Goal: Task Accomplishment & Management: Manage account settings

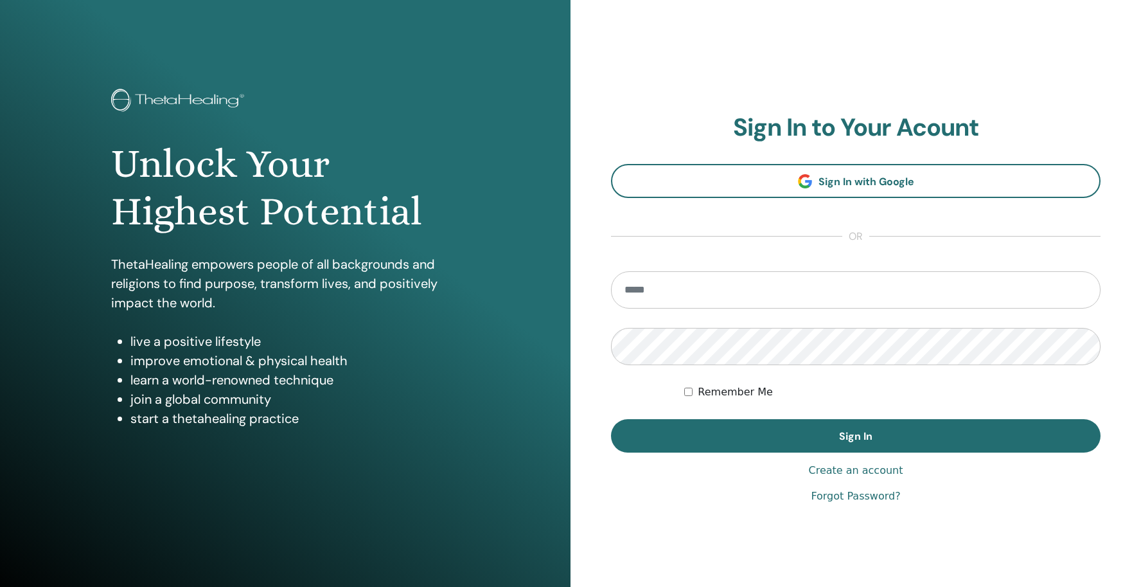
type input "**********"
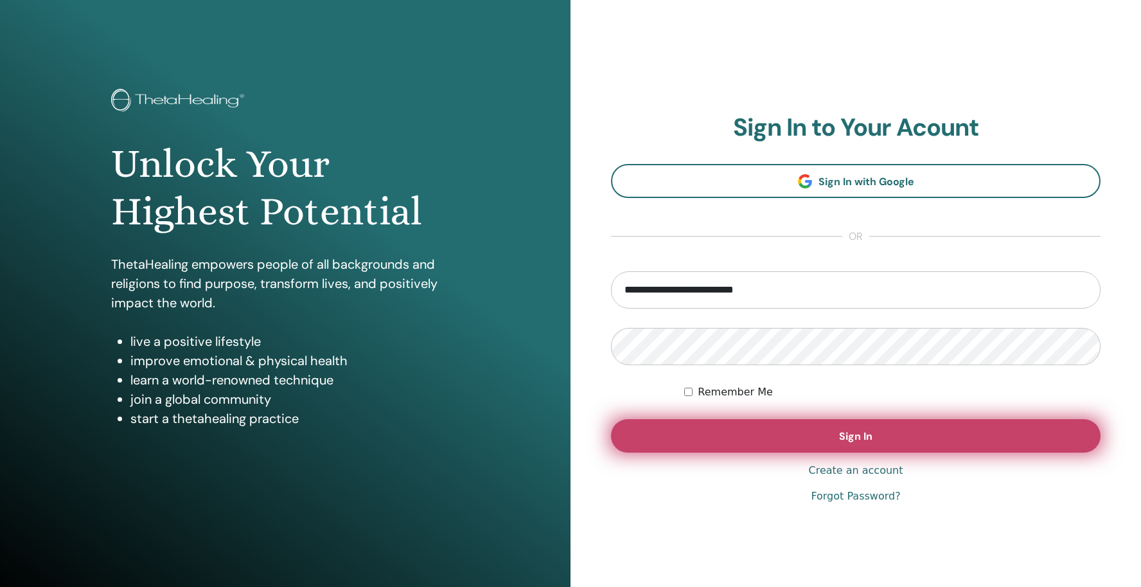
click at [794, 440] on button "Sign In" at bounding box center [856, 435] width 490 height 33
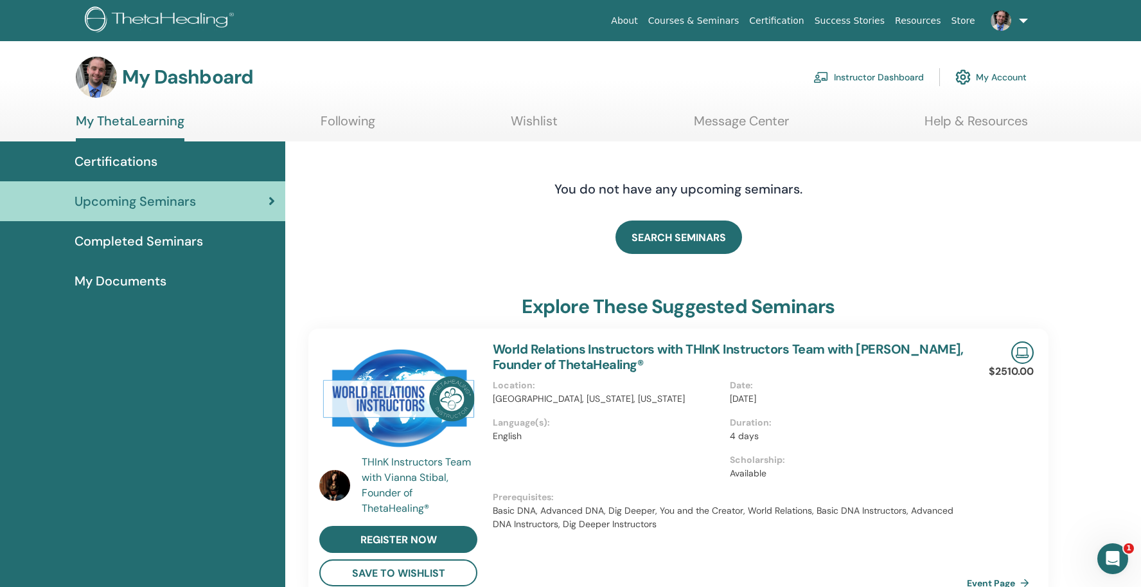
click at [900, 81] on link "Instructor Dashboard" at bounding box center [868, 77] width 111 height 28
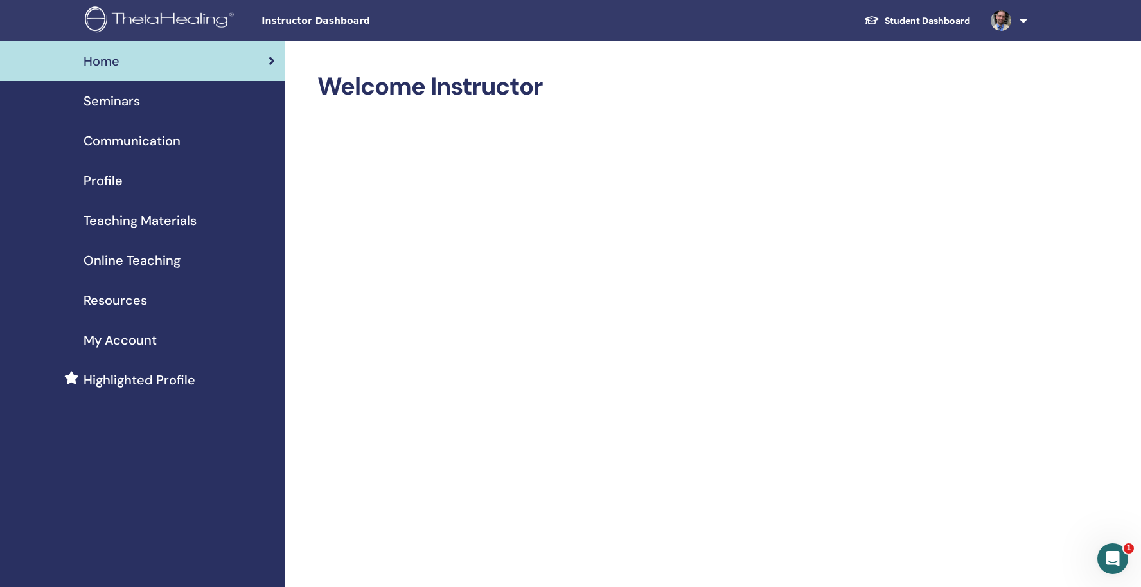
click at [113, 182] on span "Profile" at bounding box center [103, 180] width 39 height 19
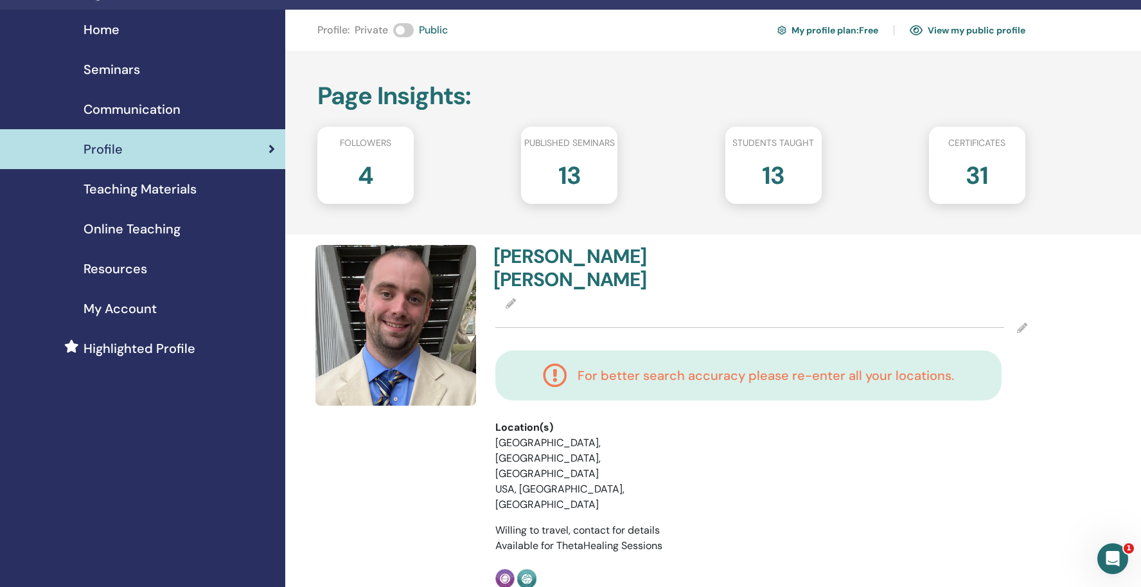
scroll to position [30, 0]
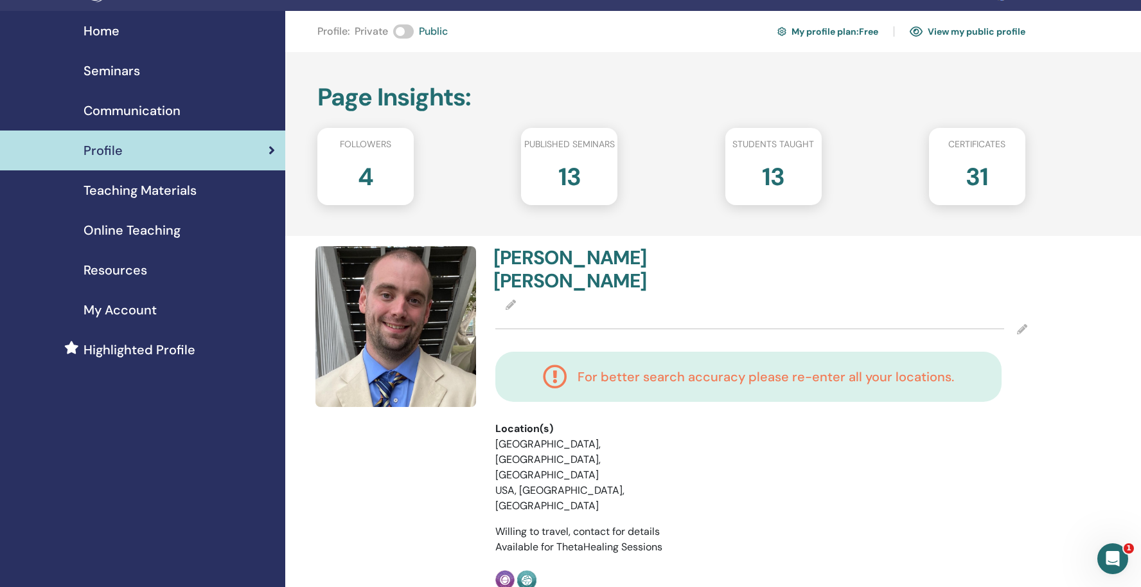
click at [371, 185] on h2 "4" at bounding box center [365, 174] width 15 height 36
click at [372, 146] on span "Followers" at bounding box center [365, 143] width 51 height 13
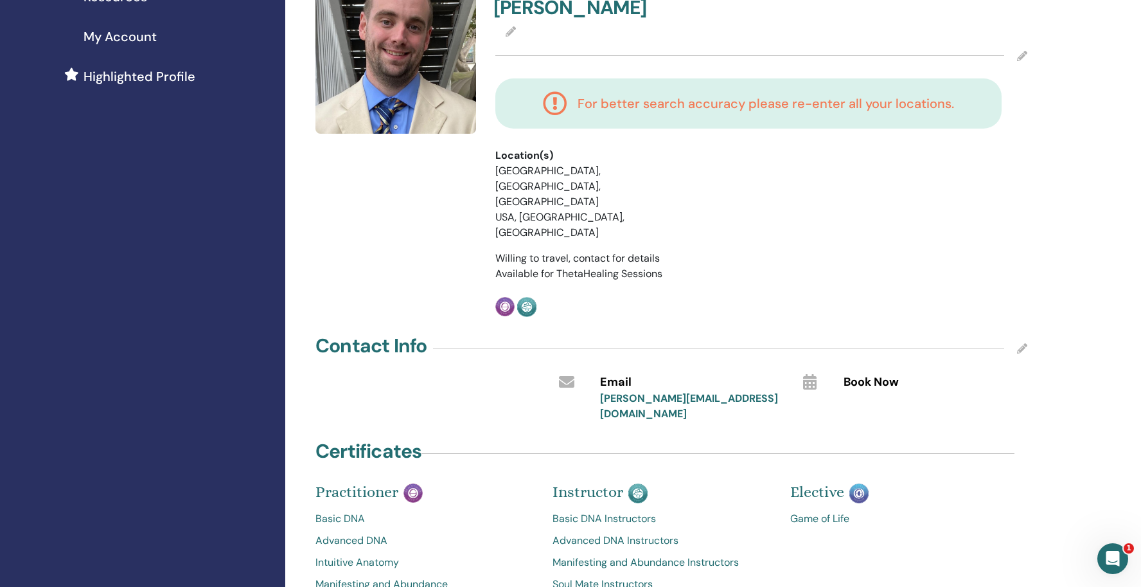
scroll to position [305, 0]
click at [862, 373] on span "Book Now" at bounding box center [871, 381] width 55 height 17
click at [809, 373] on icon at bounding box center [809, 380] width 13 height 15
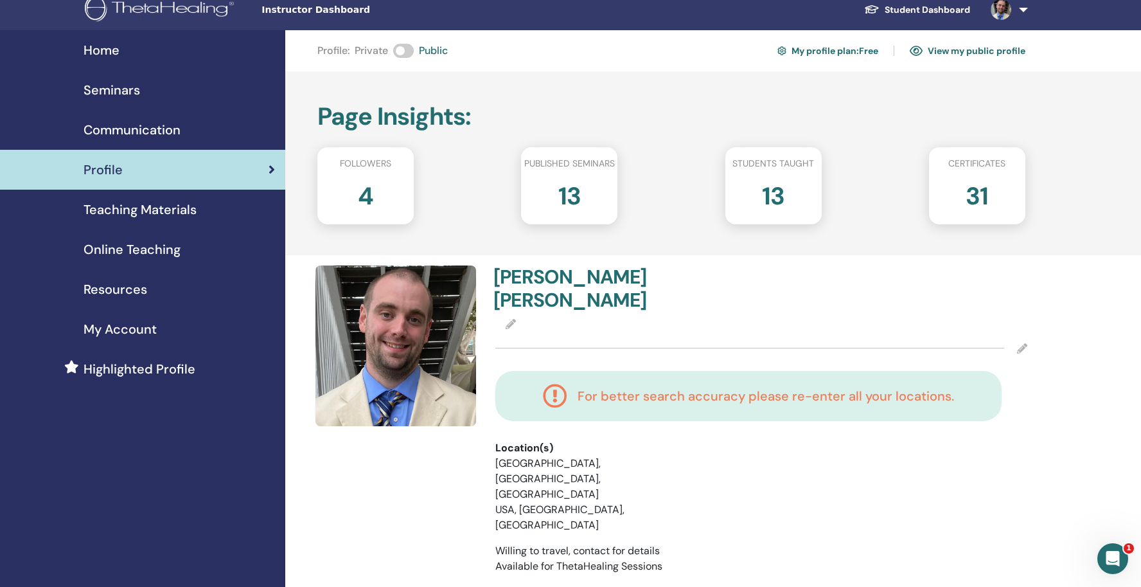
scroll to position [0, 0]
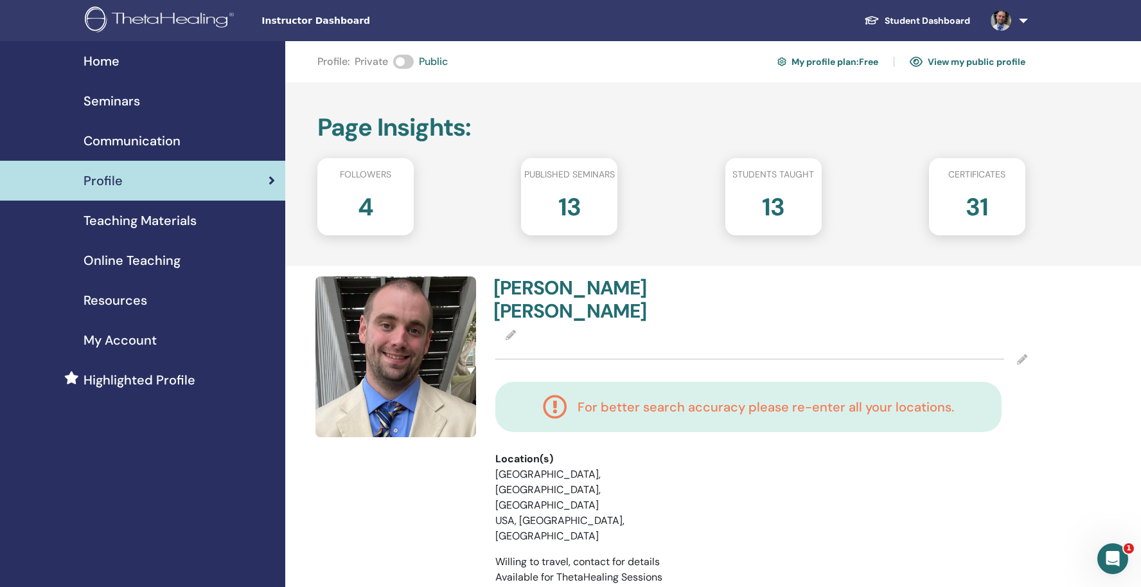
click at [941, 60] on link "View my public profile" at bounding box center [968, 61] width 116 height 21
click at [148, 378] on span "Highlighted Profile" at bounding box center [140, 379] width 112 height 19
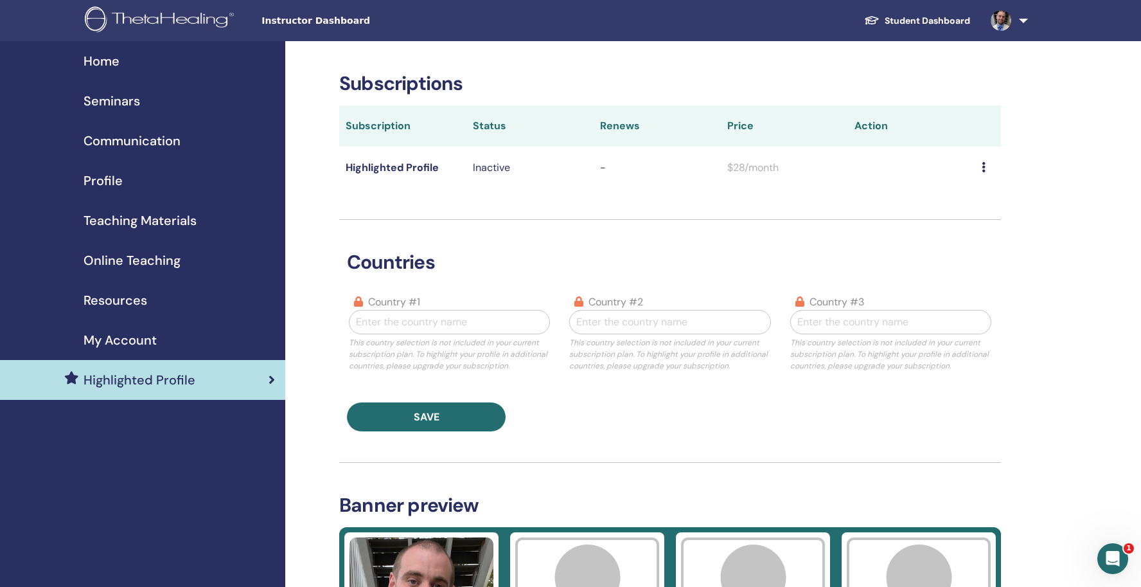
click at [168, 218] on span "Teaching Materials" at bounding box center [140, 220] width 113 height 19
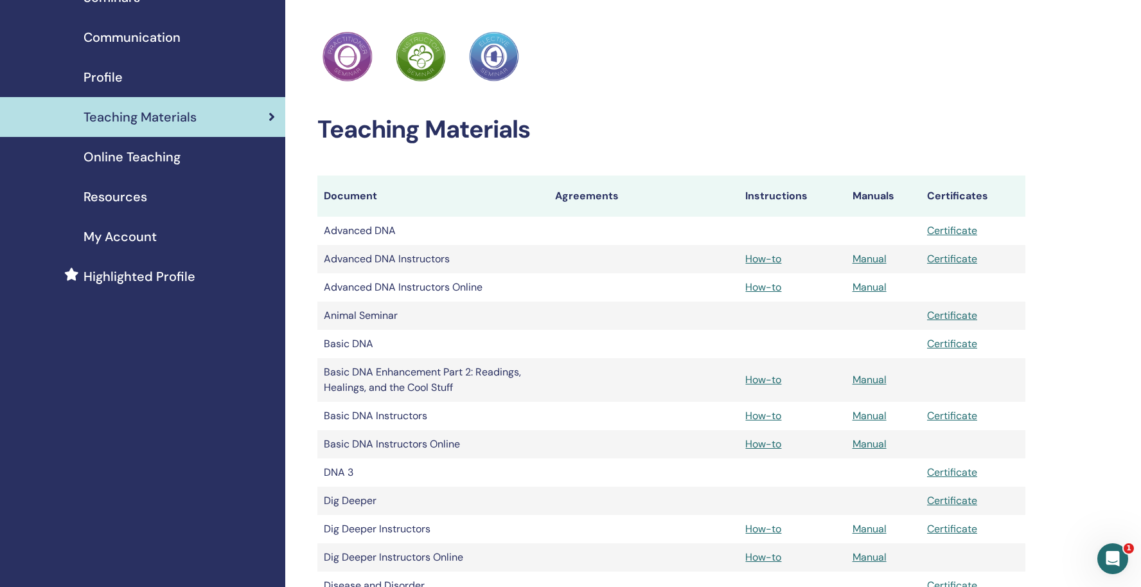
scroll to position [105, 0]
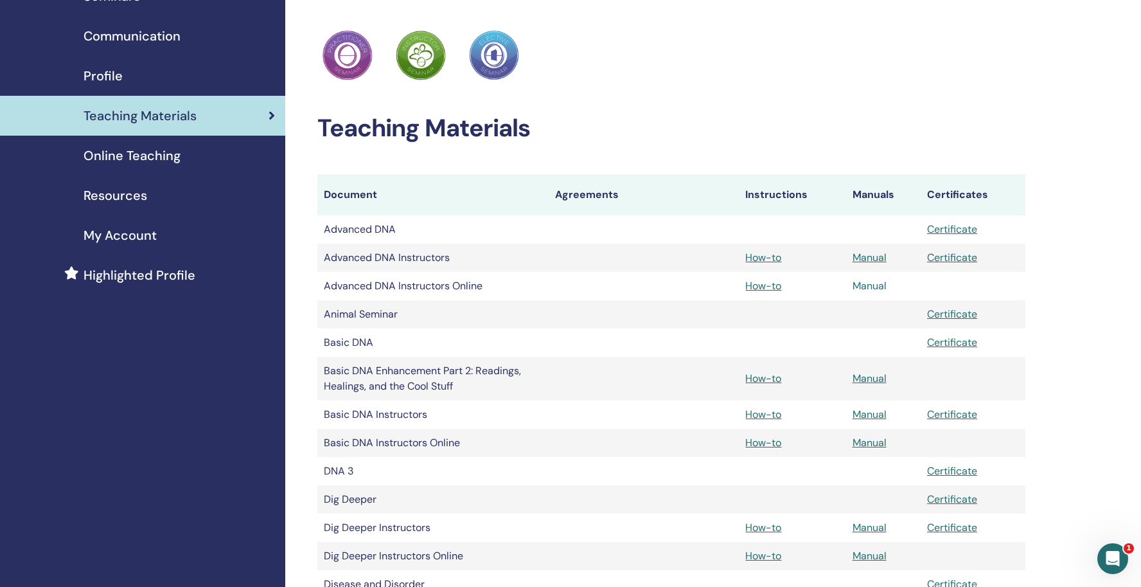
click at [868, 288] on link "Manual" at bounding box center [870, 285] width 34 height 13
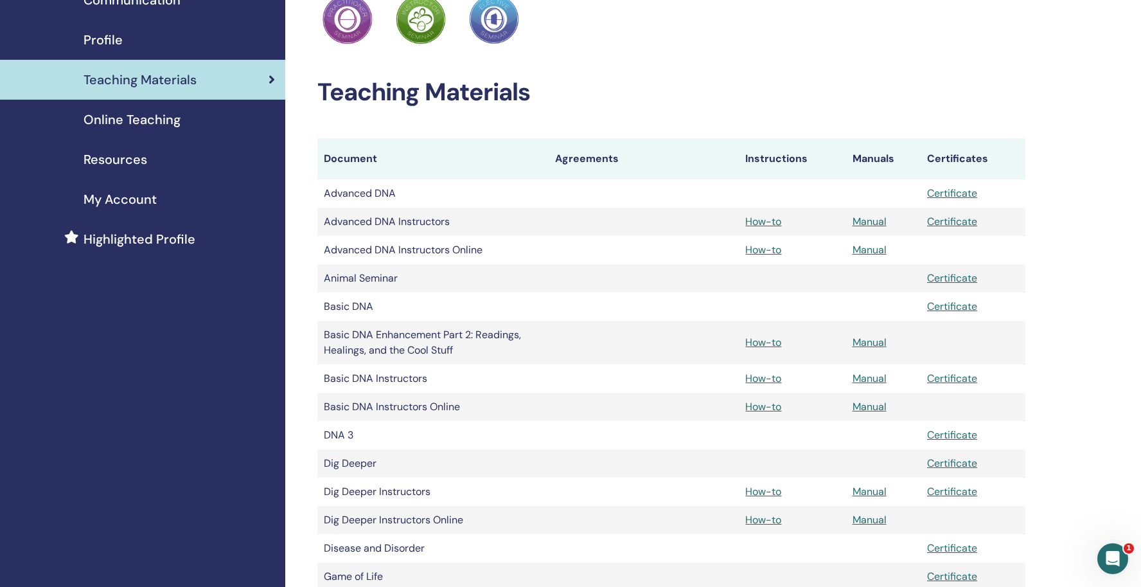
scroll to position [143, 0]
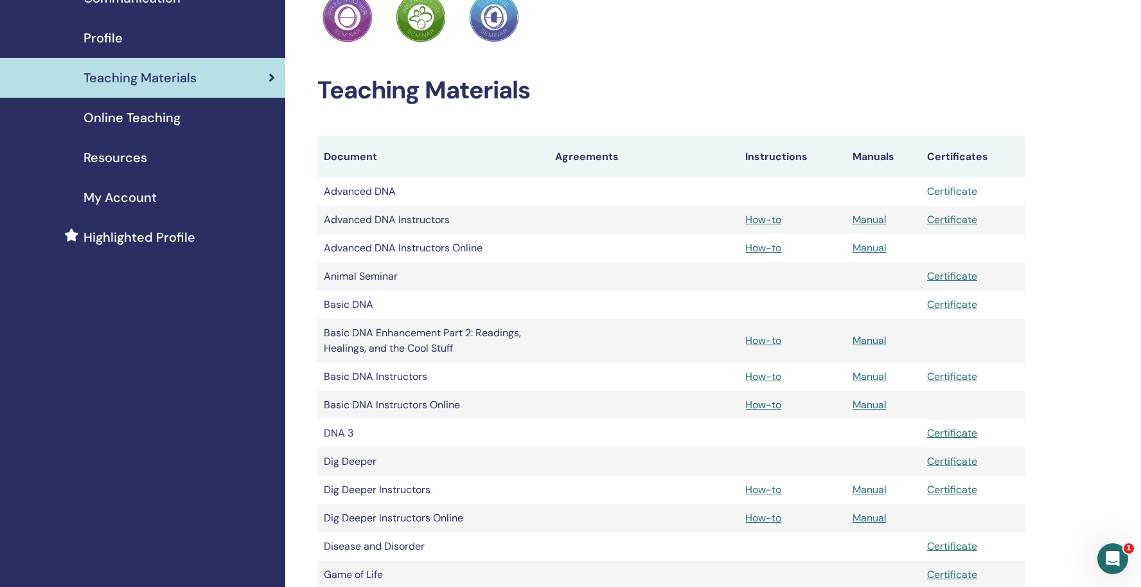
click at [957, 192] on link "Certificate" at bounding box center [952, 190] width 50 height 13
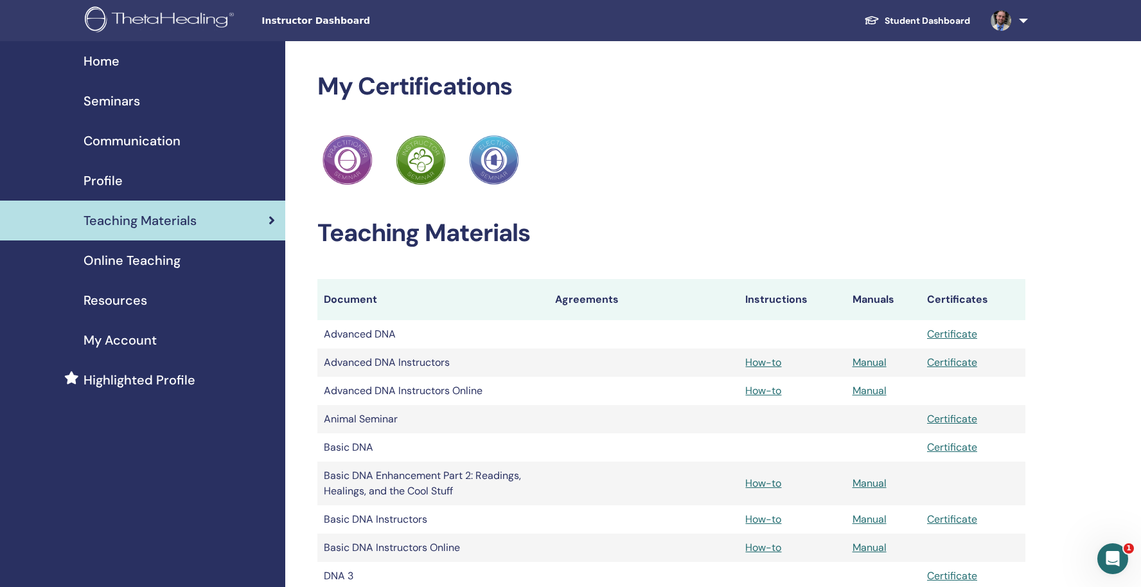
click at [912, 21] on link "Student Dashboard" at bounding box center [917, 21] width 127 height 24
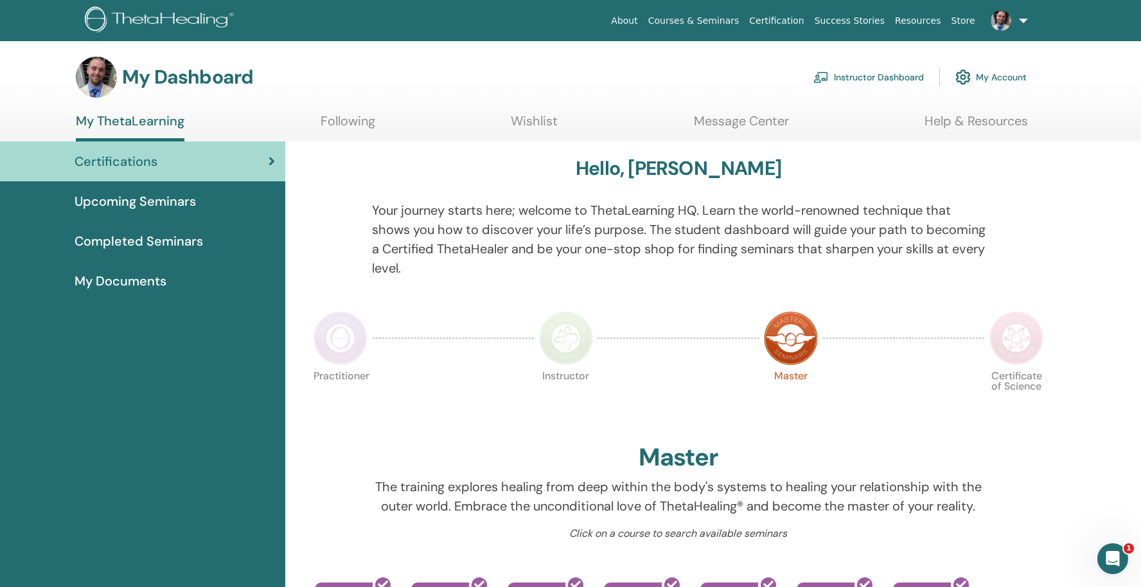
click at [895, 78] on link "Instructor Dashboard" at bounding box center [868, 77] width 111 height 28
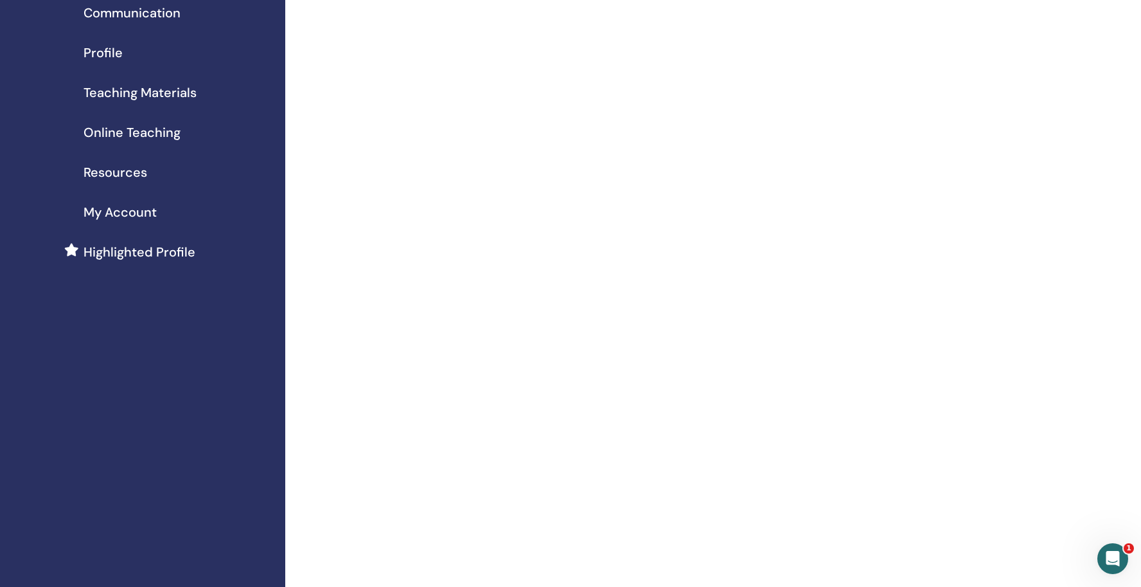
scroll to position [18, 0]
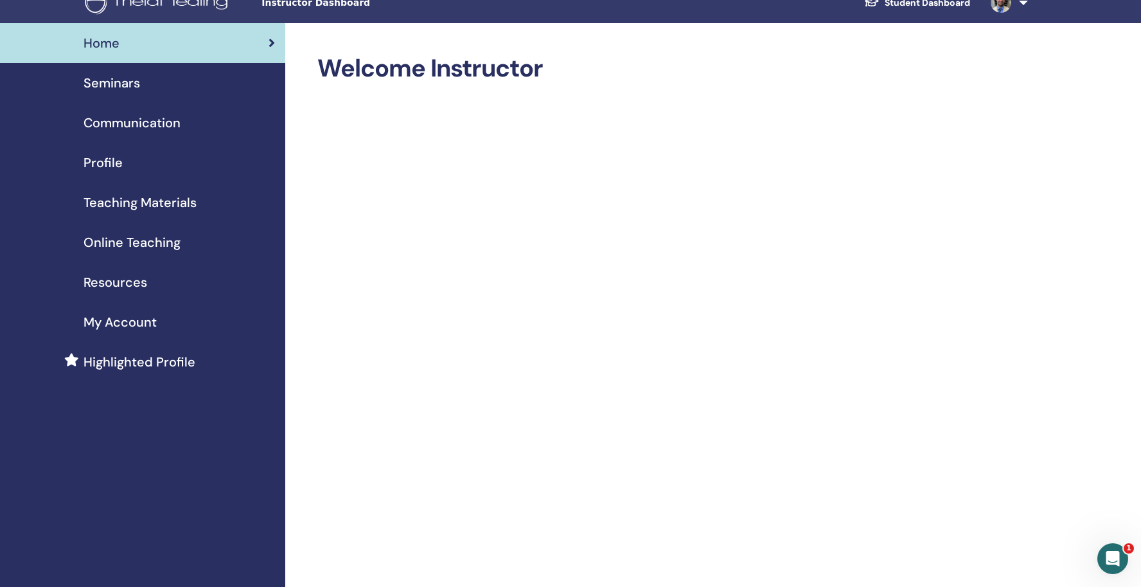
click at [154, 244] on span "Online Teaching" at bounding box center [132, 242] width 97 height 19
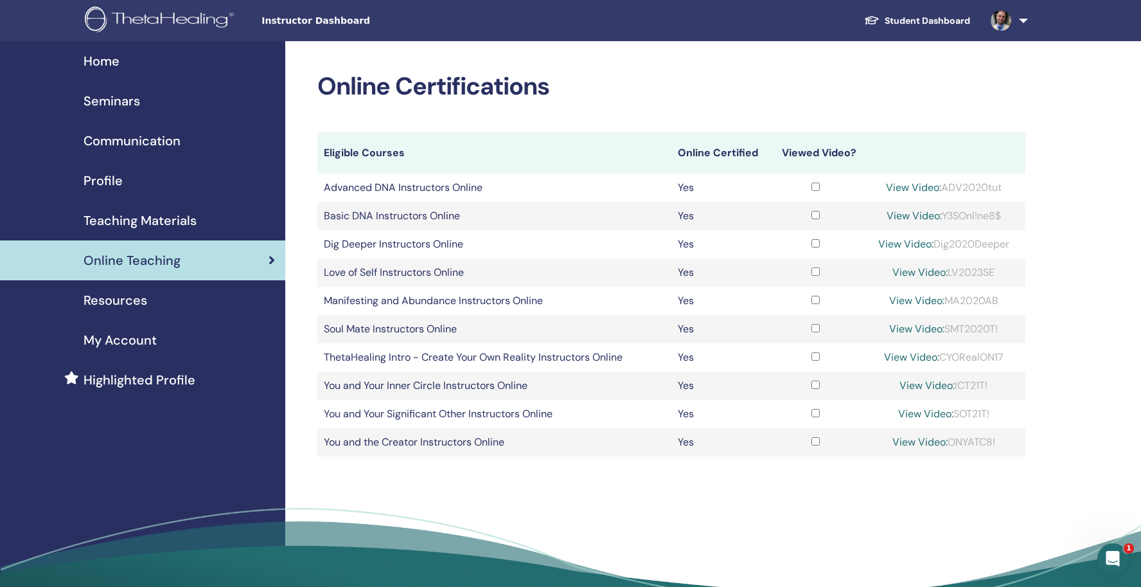
click at [130, 101] on span "Seminars" at bounding box center [112, 100] width 57 height 19
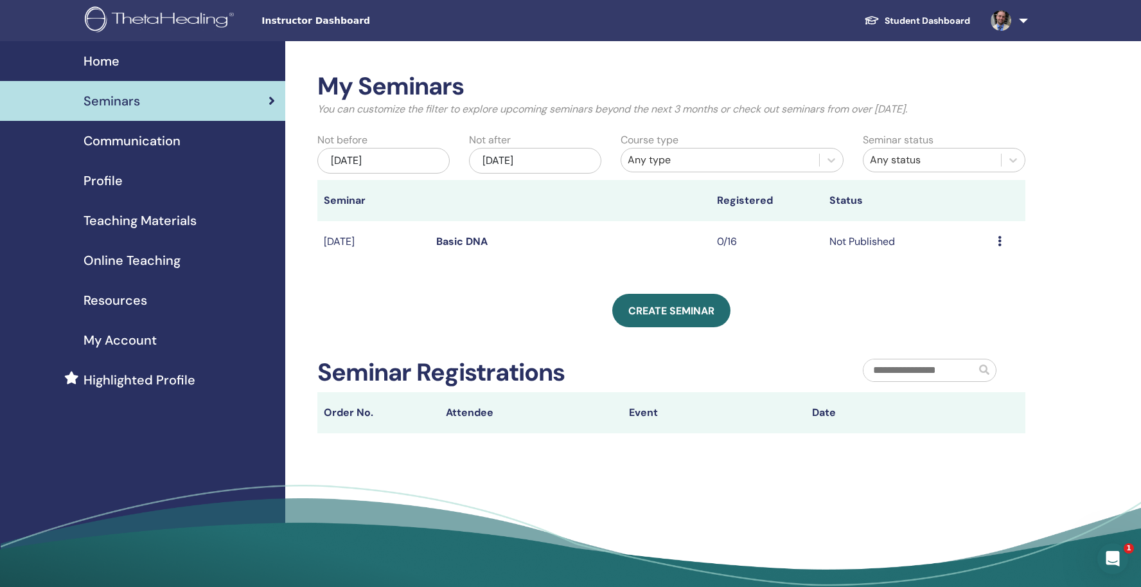
click at [999, 237] on icon at bounding box center [1000, 241] width 4 height 10
click at [959, 268] on link "Edit" at bounding box center [955, 266] width 19 height 13
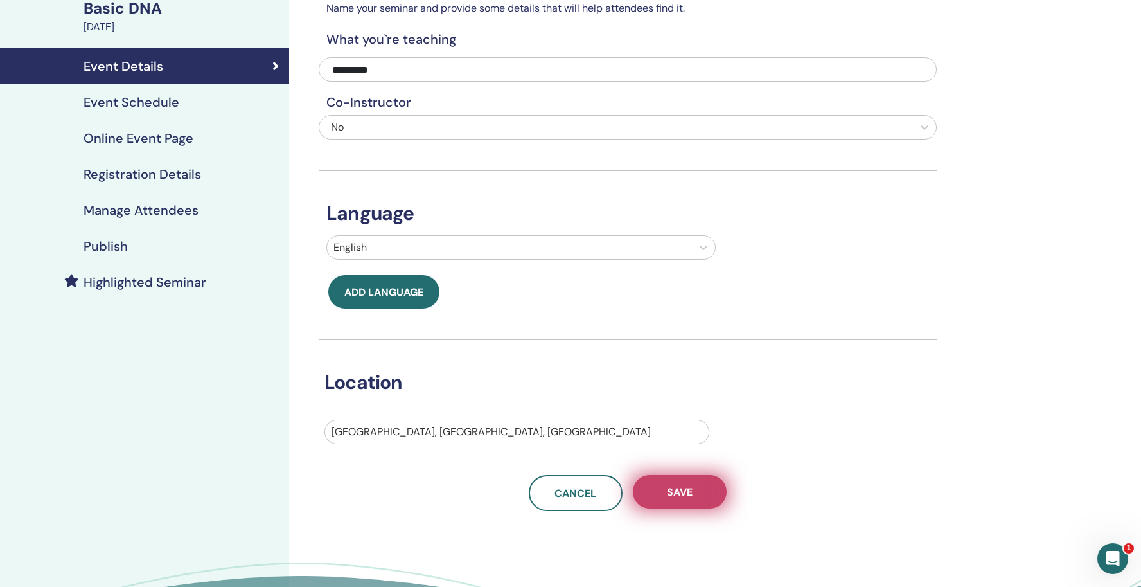
scroll to position [94, 0]
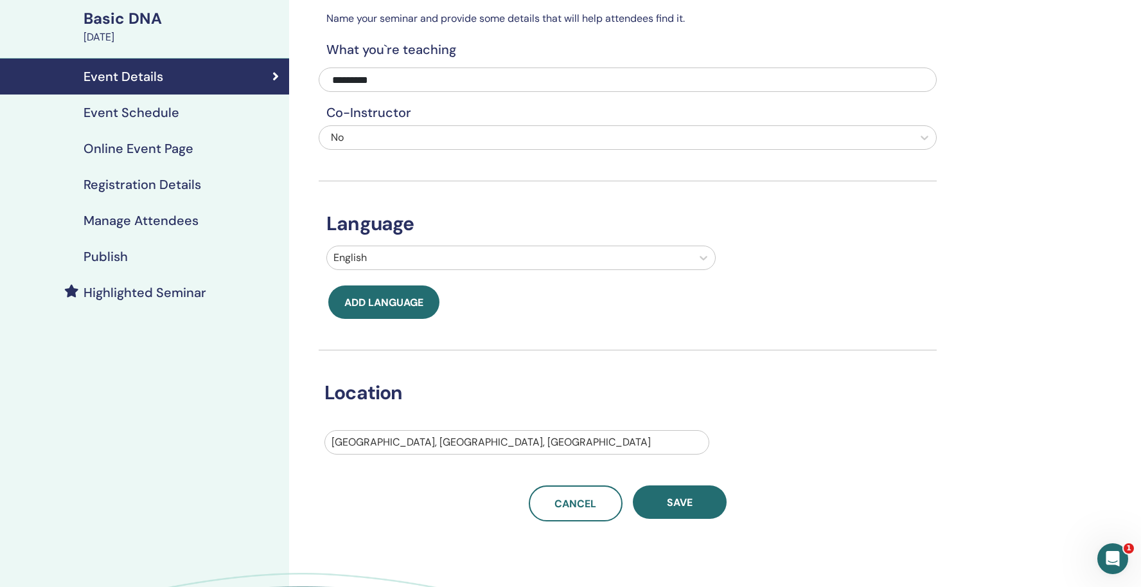
click at [160, 115] on h4 "Event Schedule" at bounding box center [132, 112] width 96 height 15
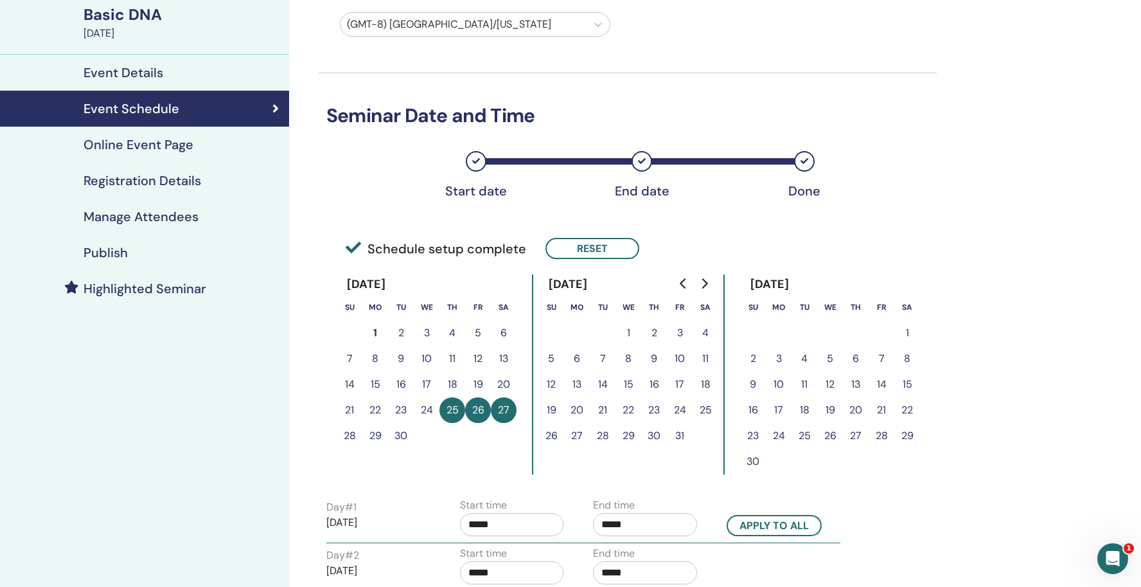
scroll to position [95, 0]
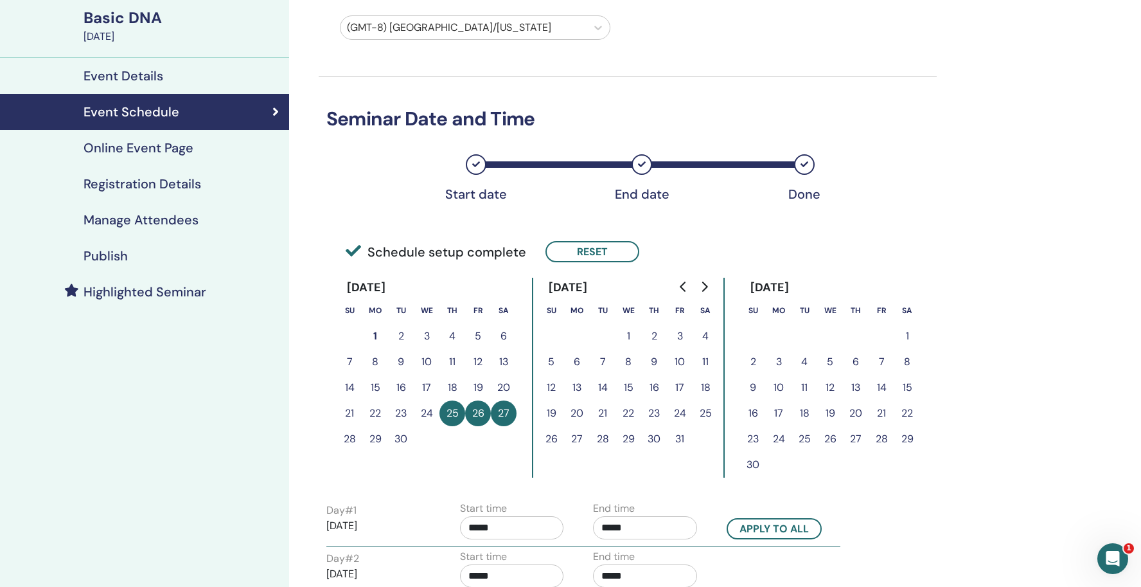
click at [170, 151] on h4 "Online Event Page" at bounding box center [139, 147] width 110 height 15
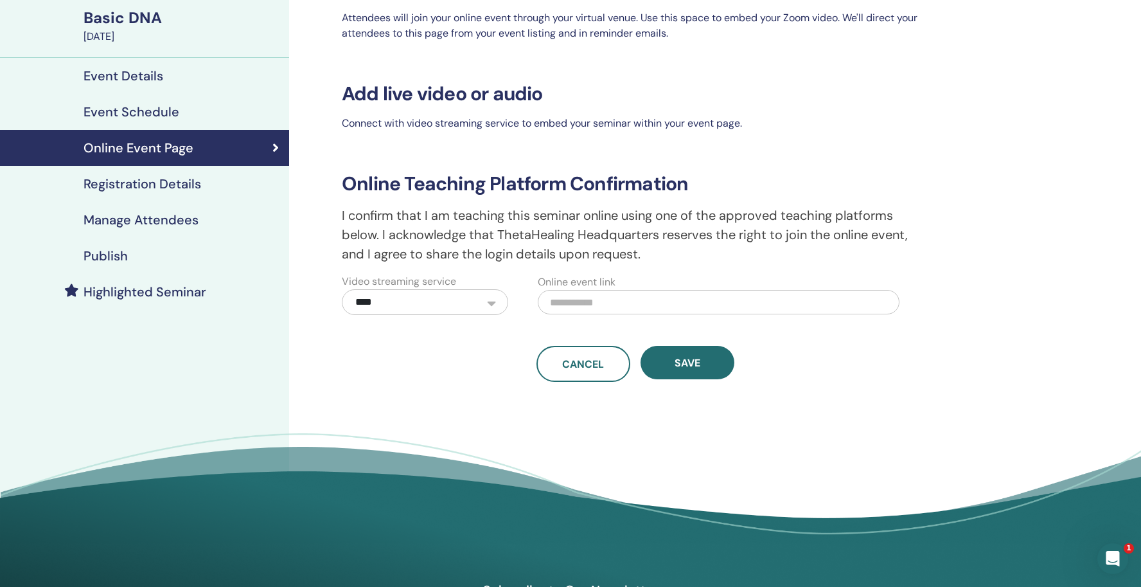
click at [596, 301] on input "text" at bounding box center [719, 302] width 362 height 24
click at [184, 182] on h4 "Registration Details" at bounding box center [143, 183] width 118 height 15
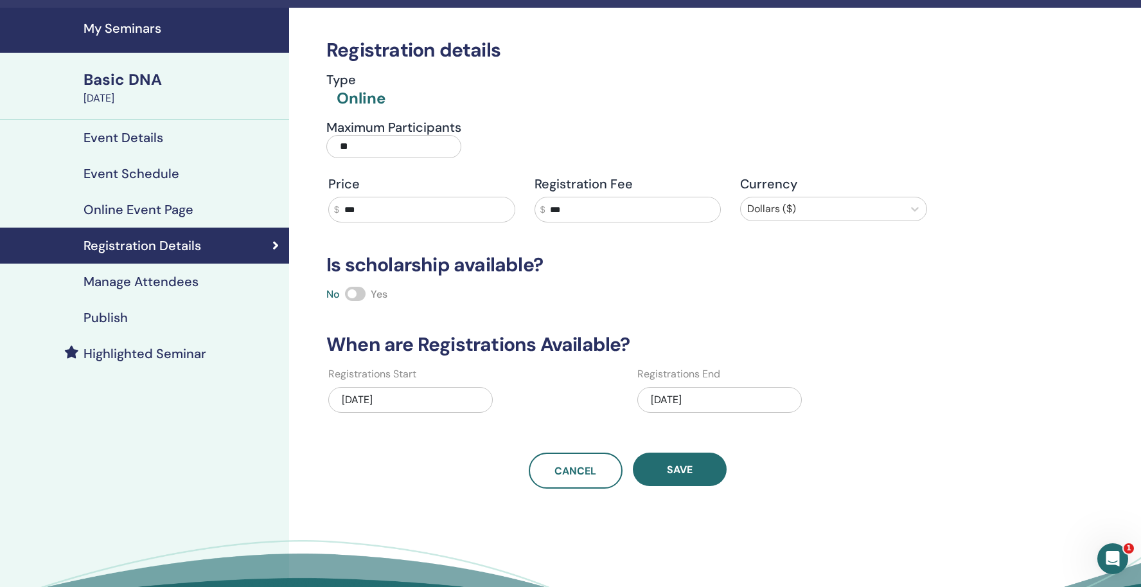
scroll to position [33, 0]
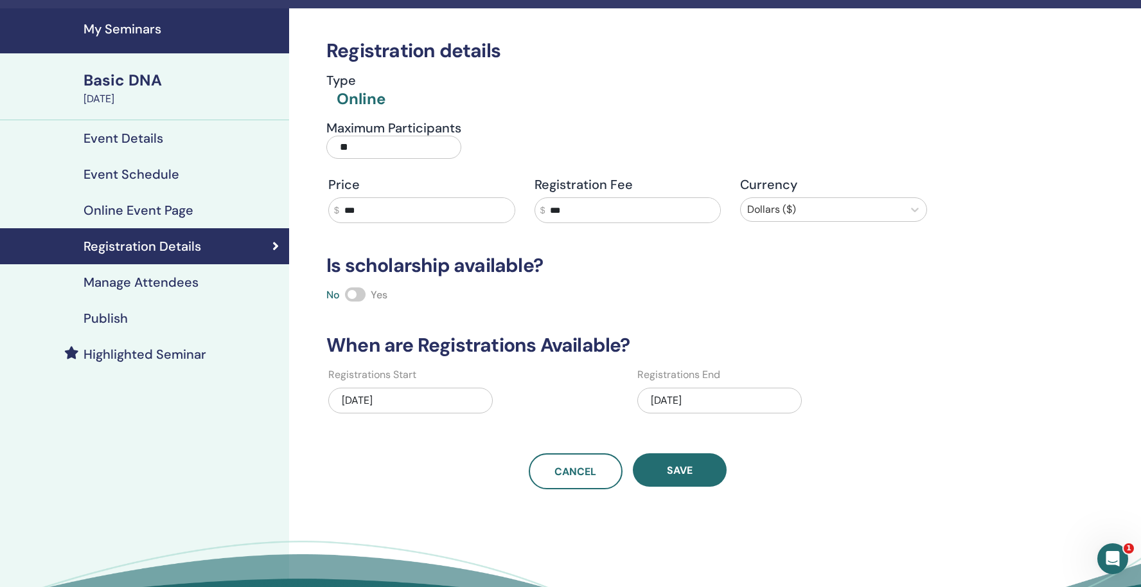
click at [594, 203] on input "***" at bounding box center [632, 210] width 175 height 24
type input "*"
type input "***"
click at [684, 257] on h3 "Is scholarship available?" at bounding box center [628, 265] width 618 height 23
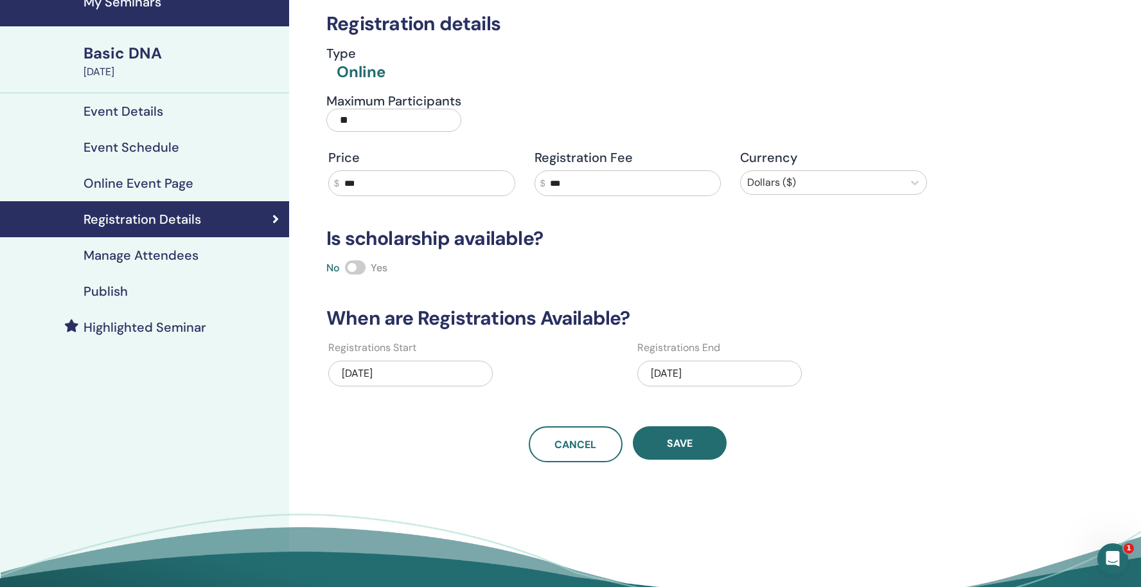
scroll to position [61, 0]
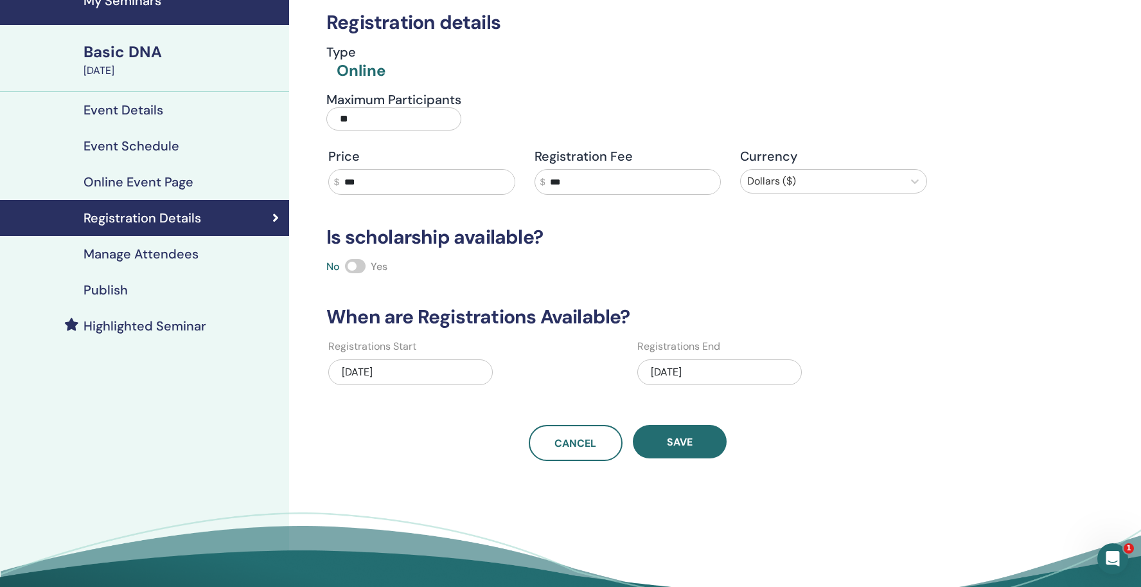
click at [193, 255] on h4 "Manage Attendees" at bounding box center [141, 253] width 115 height 15
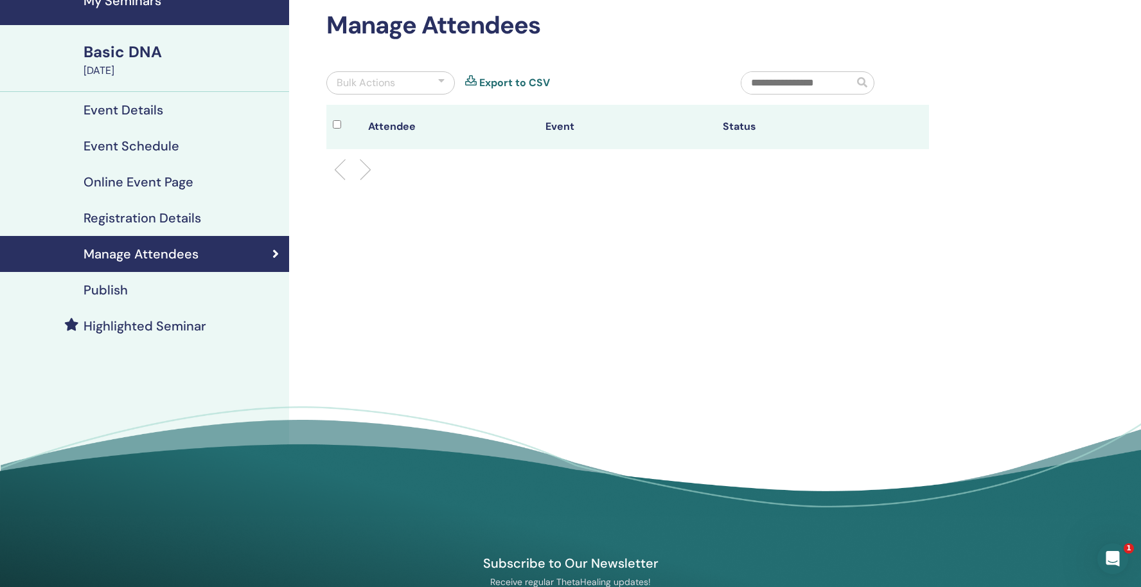
click at [183, 224] on h4 "Registration Details" at bounding box center [143, 217] width 118 height 15
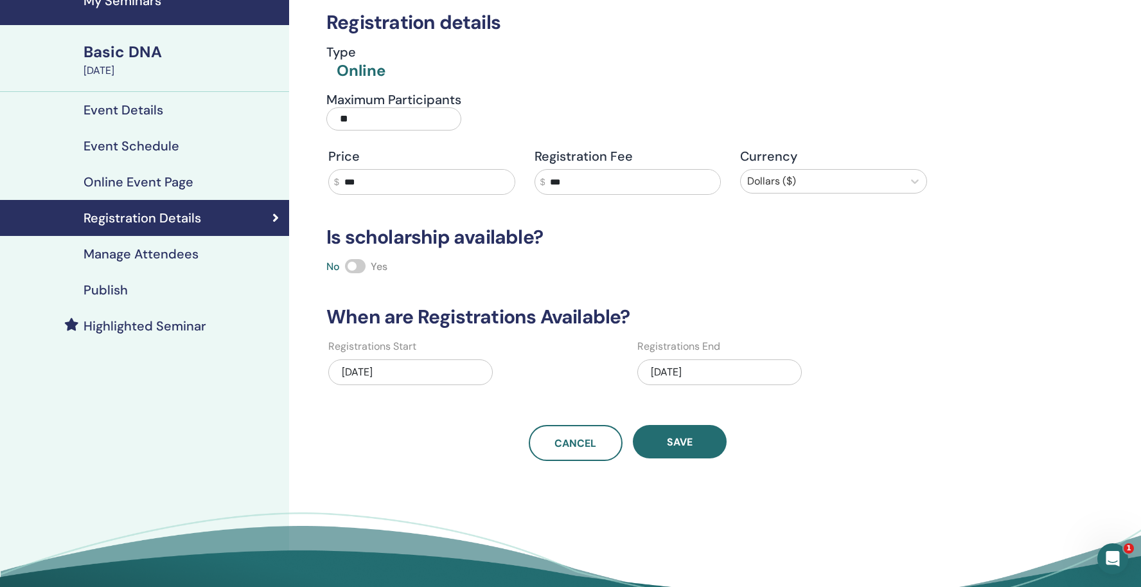
click at [583, 182] on input "***" at bounding box center [632, 182] width 175 height 24
type input "*"
type input "***"
click at [688, 445] on span "Save" at bounding box center [680, 441] width 26 height 13
click at [582, 182] on input "***" at bounding box center [632, 182] width 175 height 24
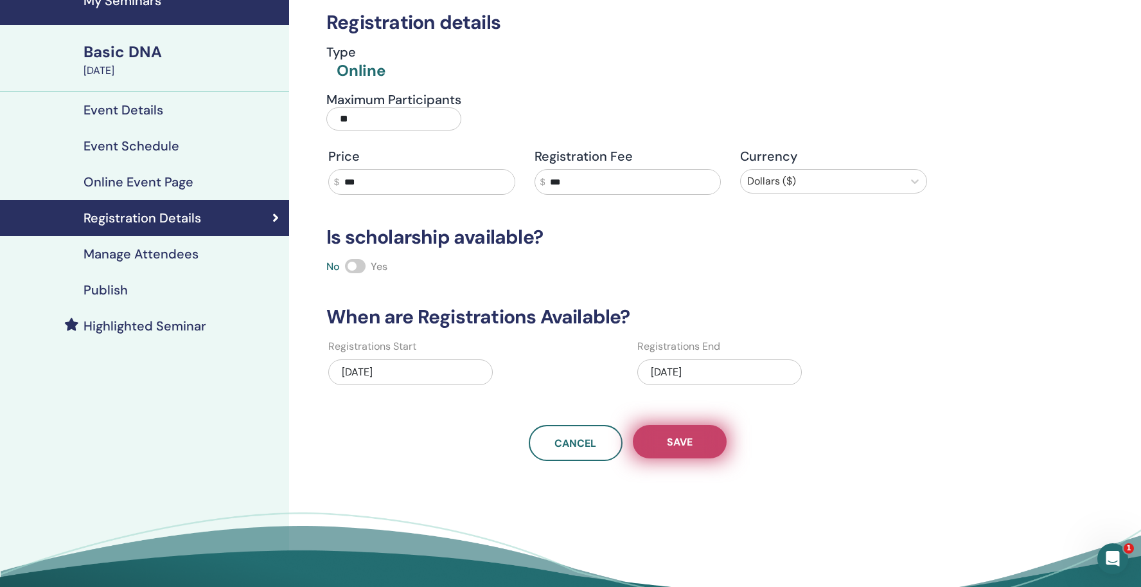
type input "***"
click at [687, 453] on button "Save" at bounding box center [680, 441] width 94 height 33
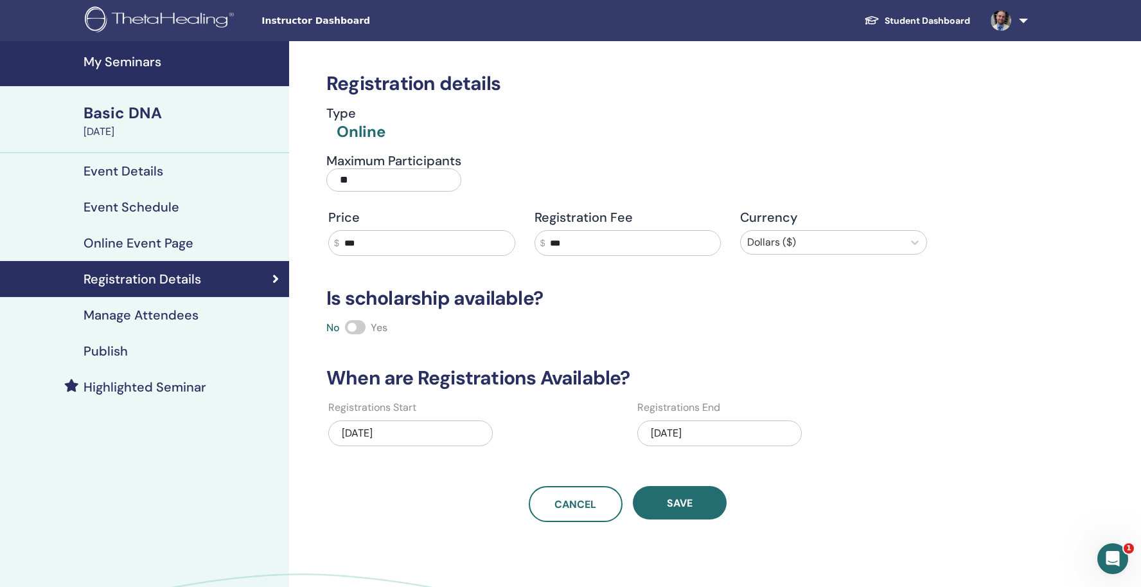
click at [162, 314] on h4 "Manage Attendees" at bounding box center [141, 314] width 115 height 15
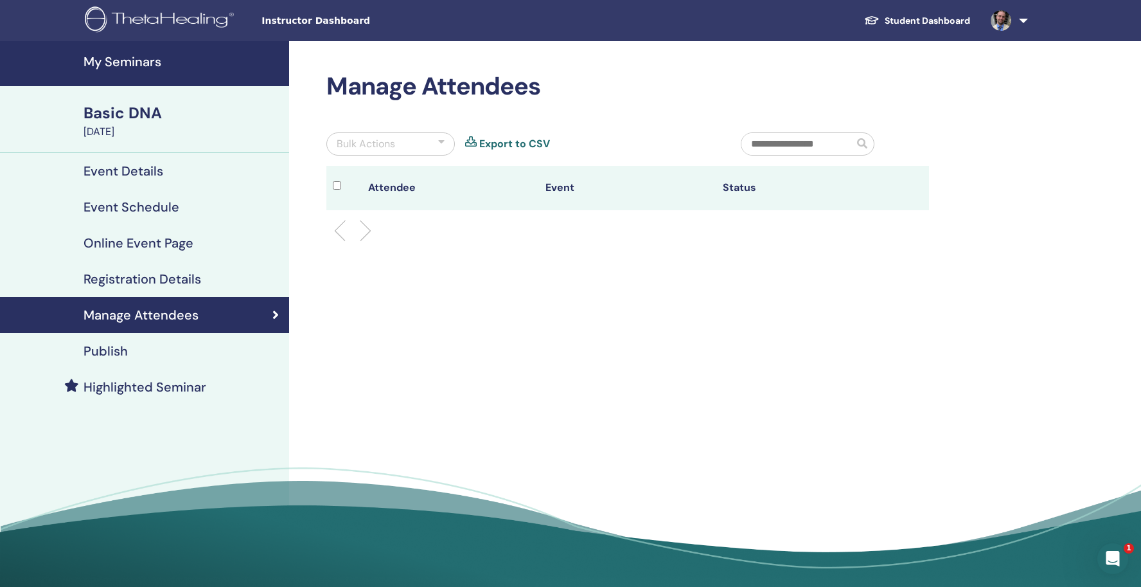
click at [149, 349] on div "Publish" at bounding box center [144, 350] width 269 height 15
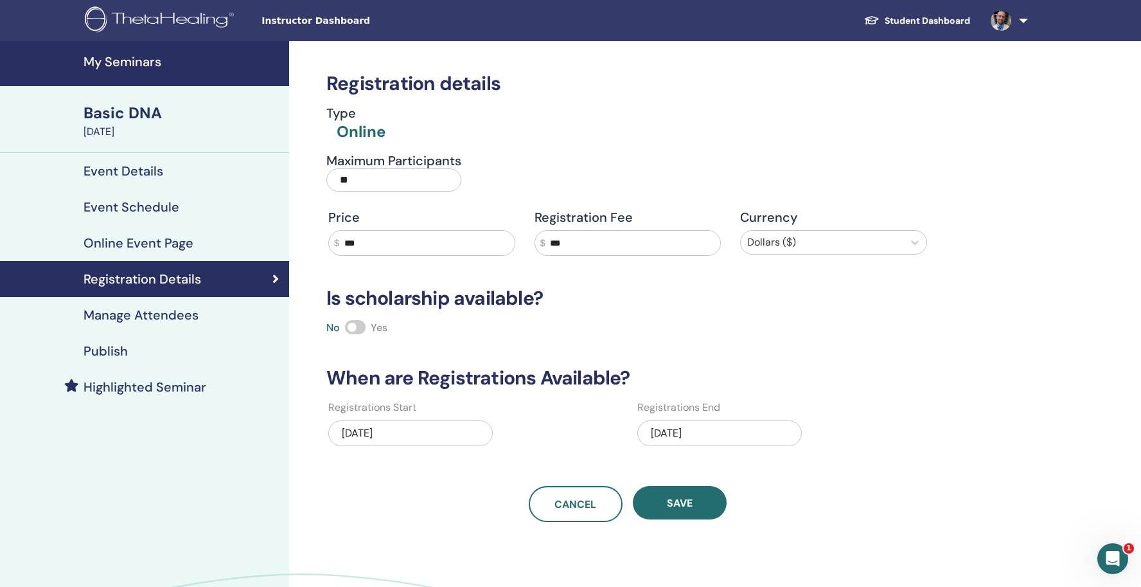
click at [165, 319] on h4 "Manage Attendees" at bounding box center [141, 314] width 115 height 15
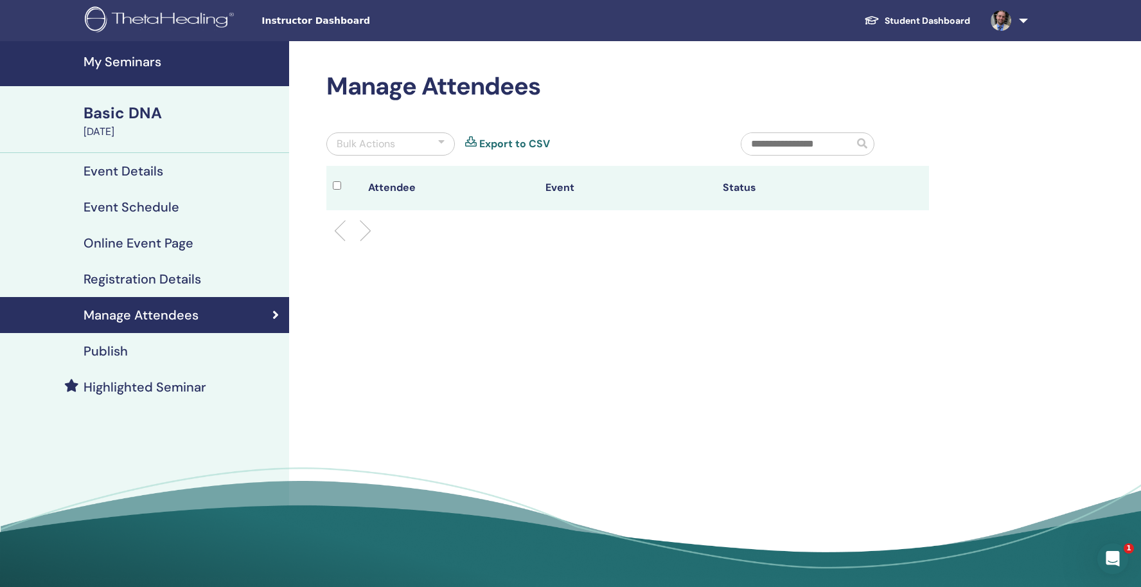
click at [168, 345] on div "Publish" at bounding box center [144, 350] width 269 height 15
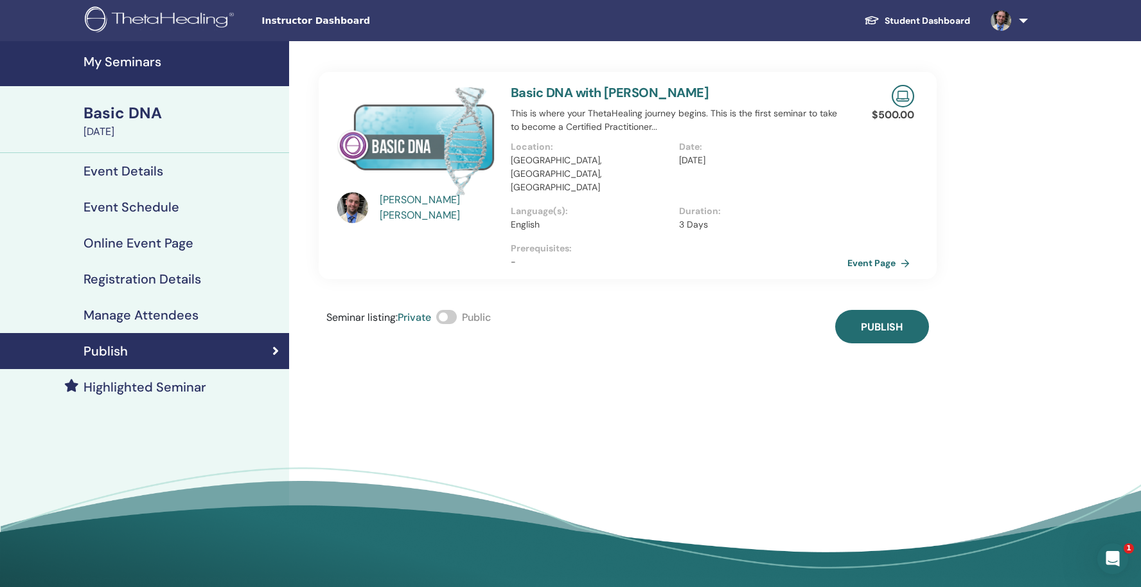
click at [453, 310] on span at bounding box center [446, 317] width 21 height 14
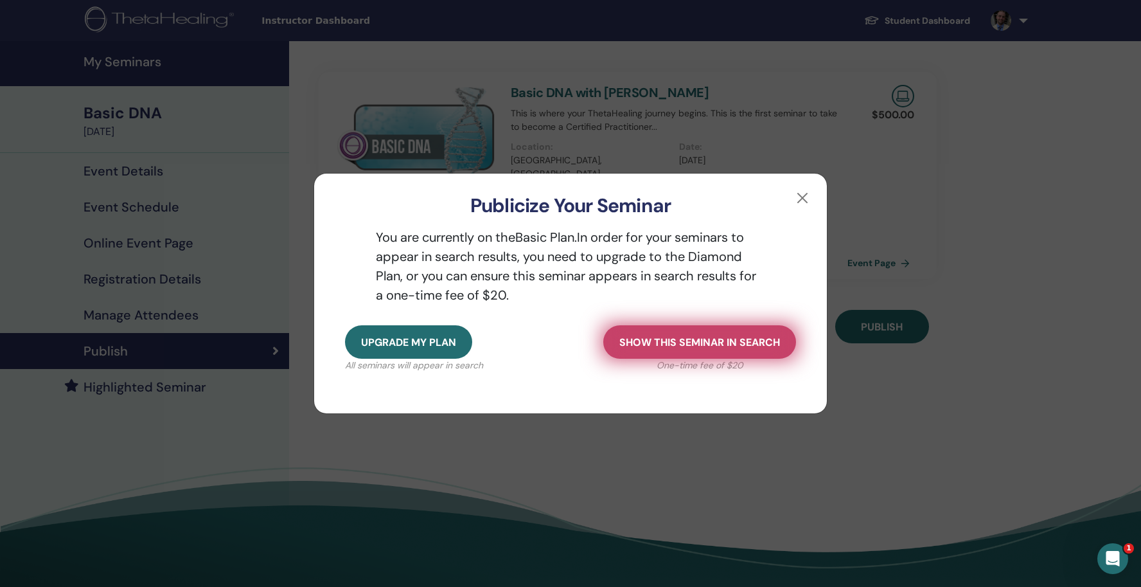
click at [773, 350] on button "Show this seminar in search" at bounding box center [699, 341] width 193 height 33
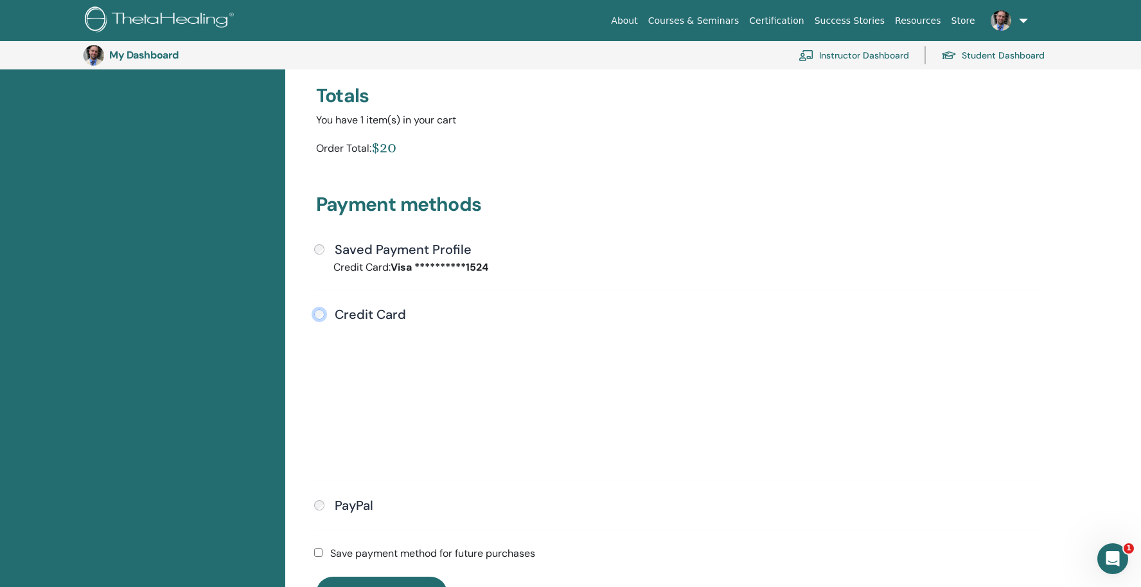
scroll to position [213, 0]
click at [749, 379] on div "Submit" at bounding box center [678, 394] width 729 height 147
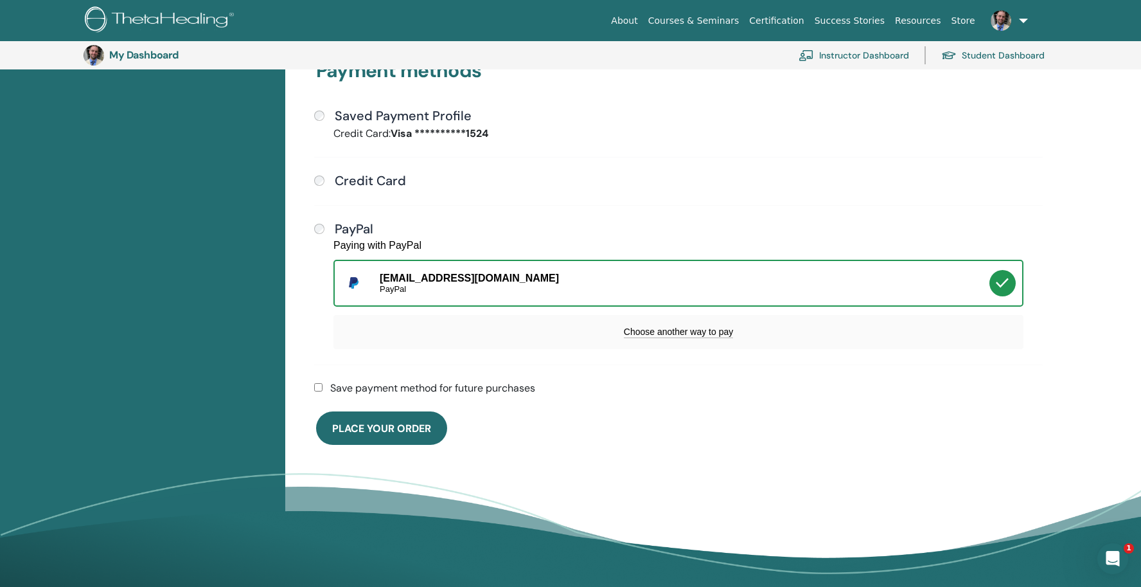
scroll to position [353, 0]
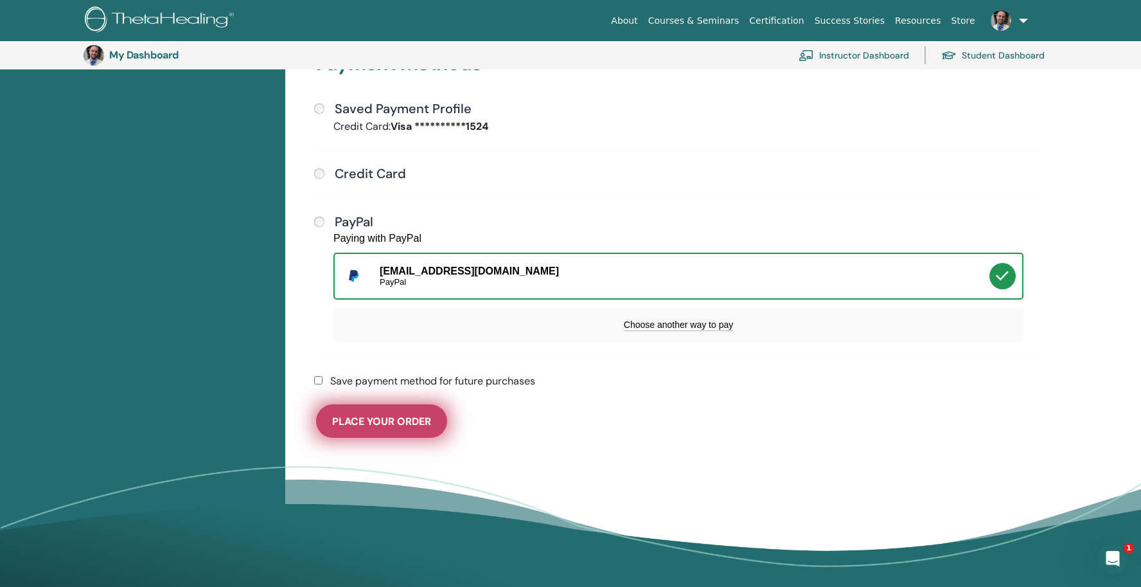
click at [392, 426] on span "Place Your Order" at bounding box center [381, 420] width 99 height 13
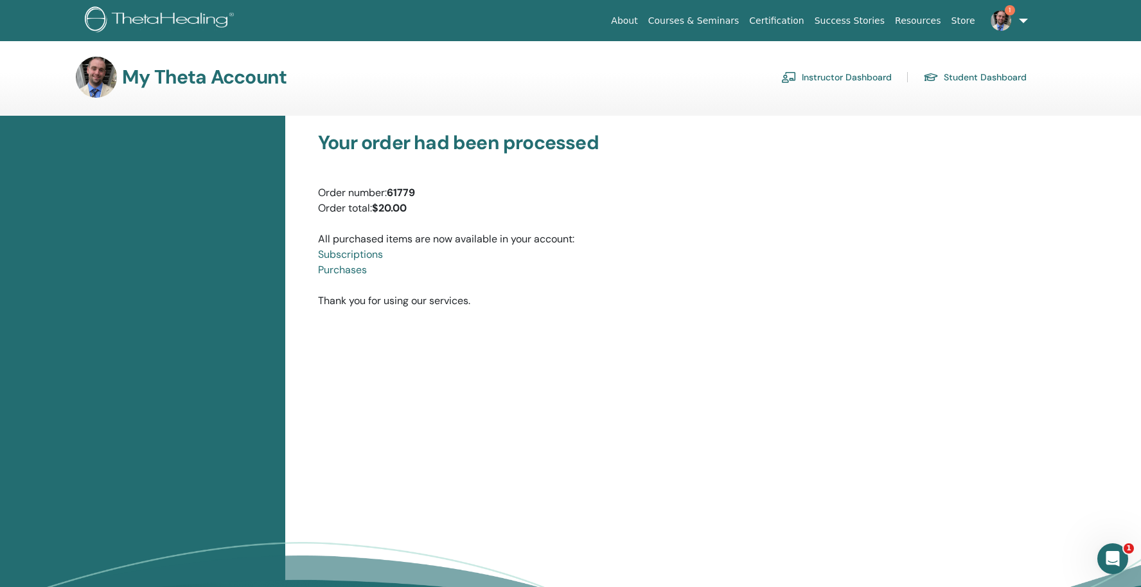
click at [168, 80] on h3 "My Theta Account" at bounding box center [204, 77] width 164 height 23
click at [163, 17] on img at bounding box center [162, 20] width 154 height 29
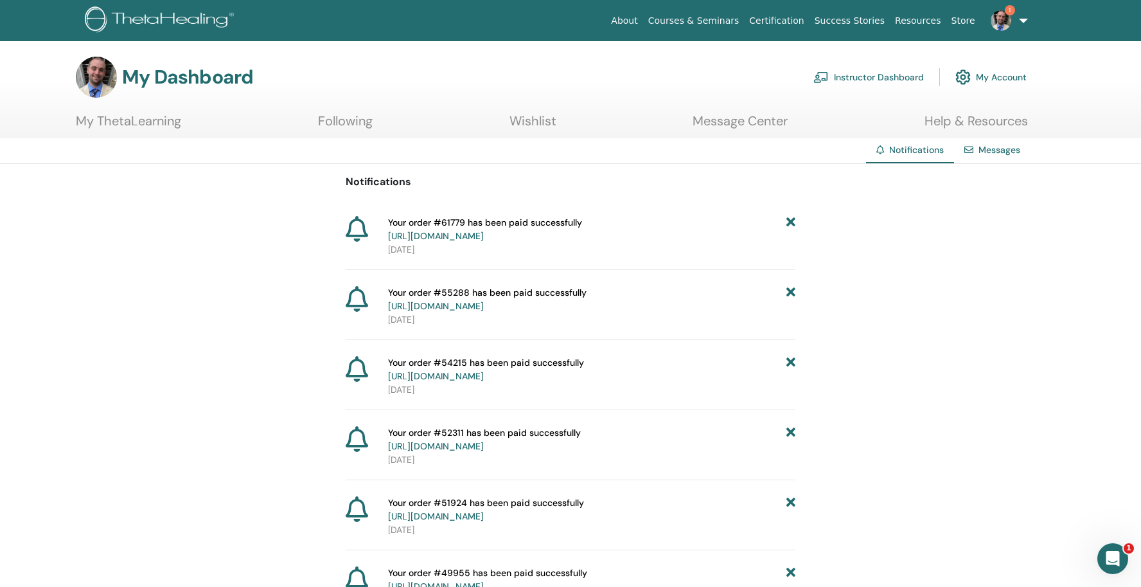
click at [989, 79] on link "My Account" at bounding box center [990, 77] width 71 height 28
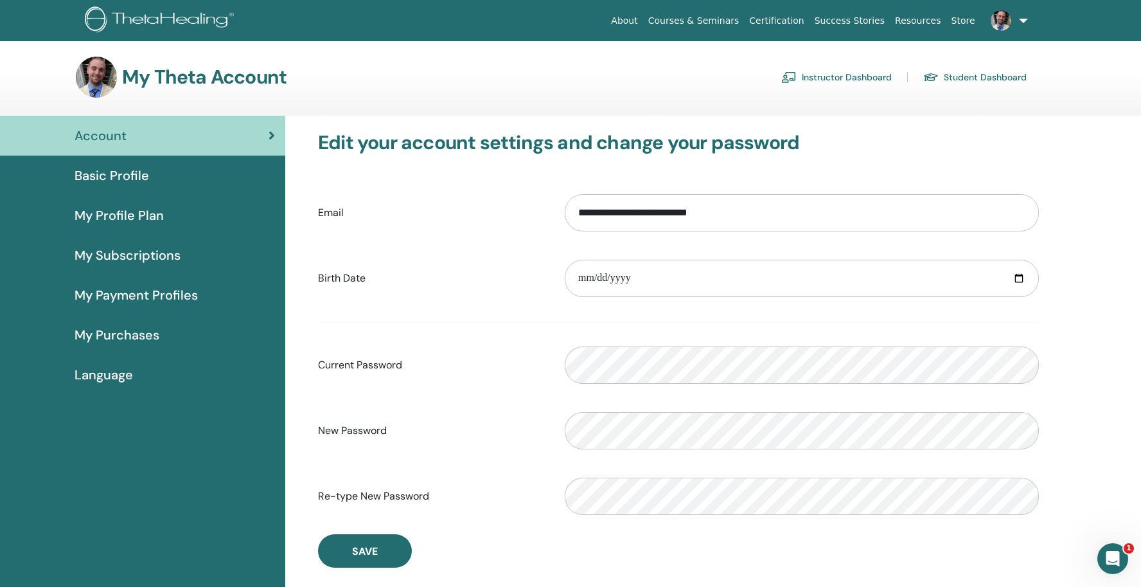
click at [860, 72] on link "Instructor Dashboard" at bounding box center [836, 77] width 111 height 21
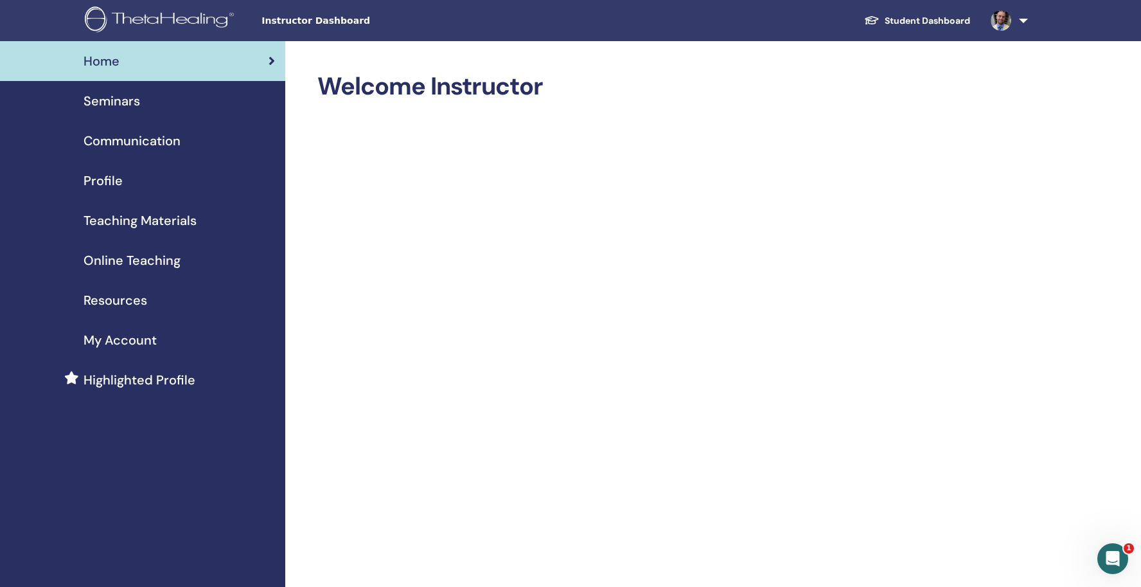
click at [158, 267] on span "Online Teaching" at bounding box center [132, 260] width 97 height 19
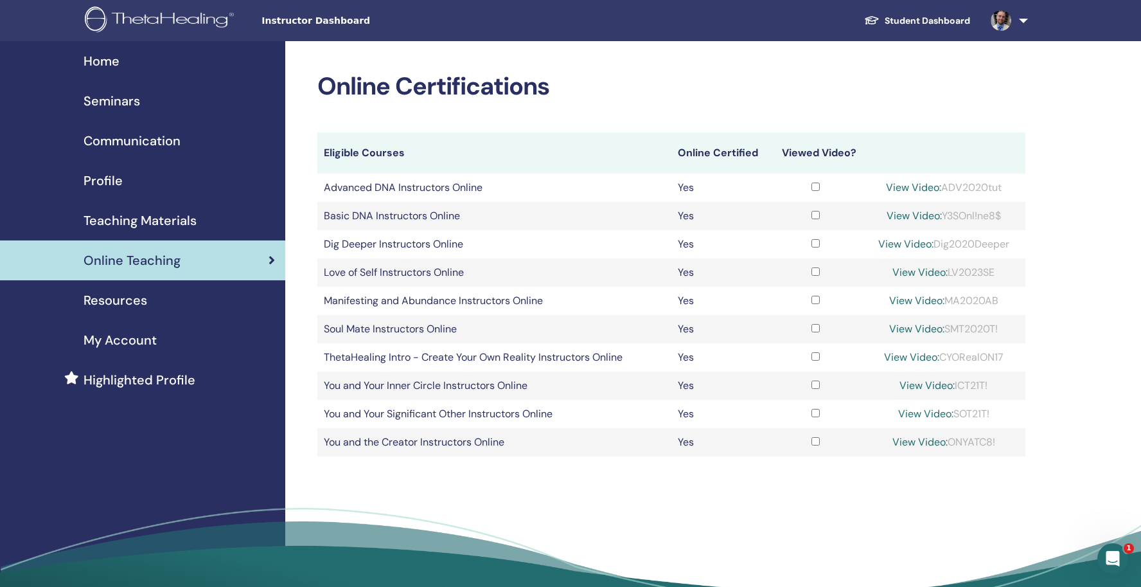
click at [136, 107] on span "Seminars" at bounding box center [112, 100] width 57 height 19
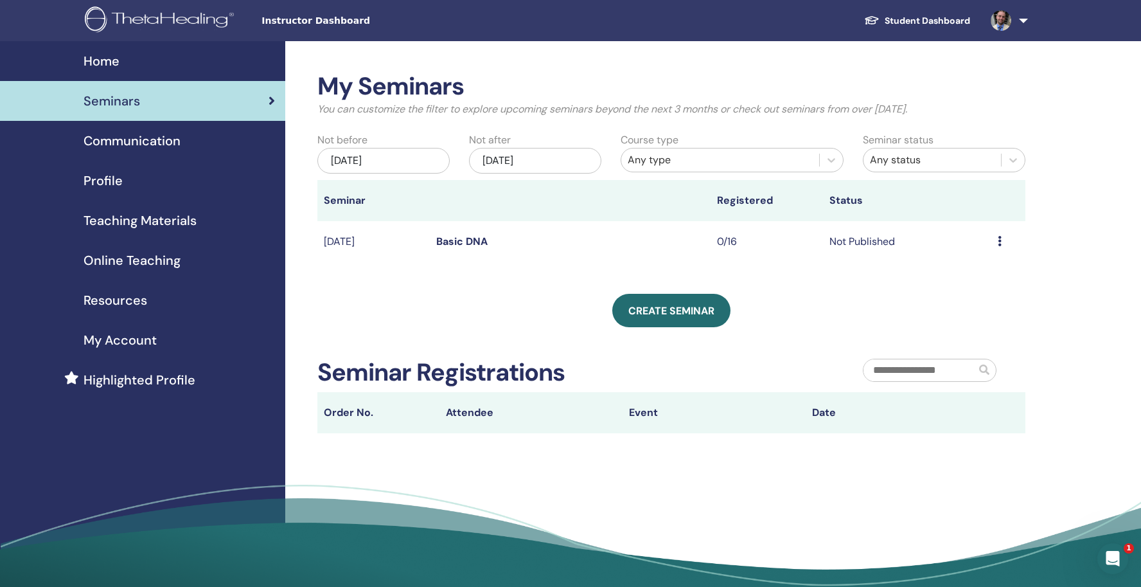
click at [855, 244] on td "Not Published" at bounding box center [907, 242] width 168 height 42
click at [1001, 242] on icon at bounding box center [1000, 241] width 4 height 10
click at [982, 252] on link "Preview" at bounding box center [966, 251] width 37 height 13
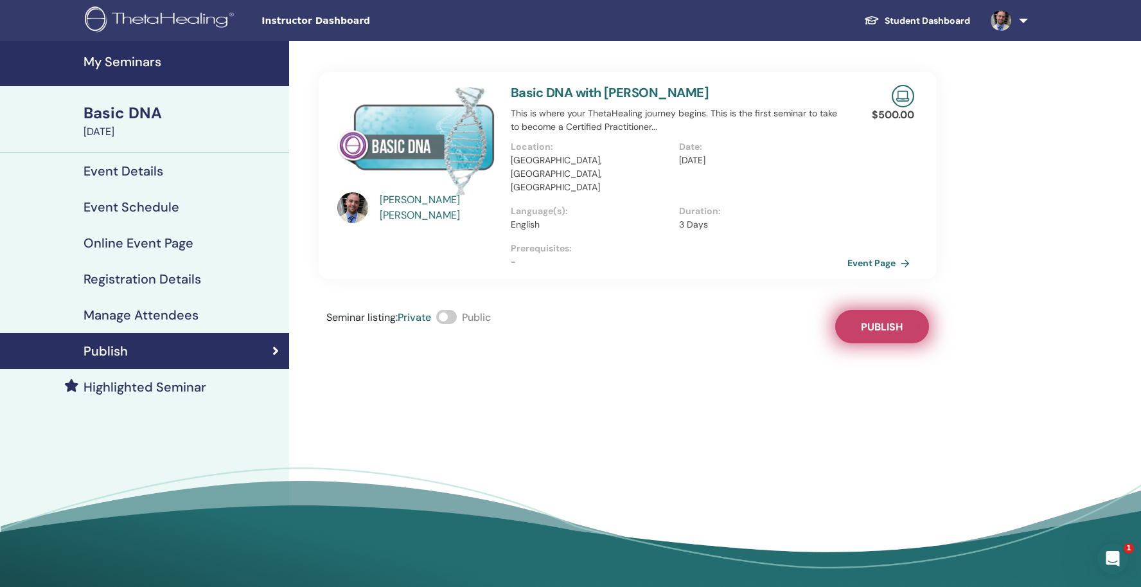
click at [858, 310] on button "Publish" at bounding box center [882, 326] width 94 height 33
click at [452, 310] on span at bounding box center [446, 317] width 21 height 14
click at [167, 170] on div "Event Details" at bounding box center [144, 170] width 269 height 15
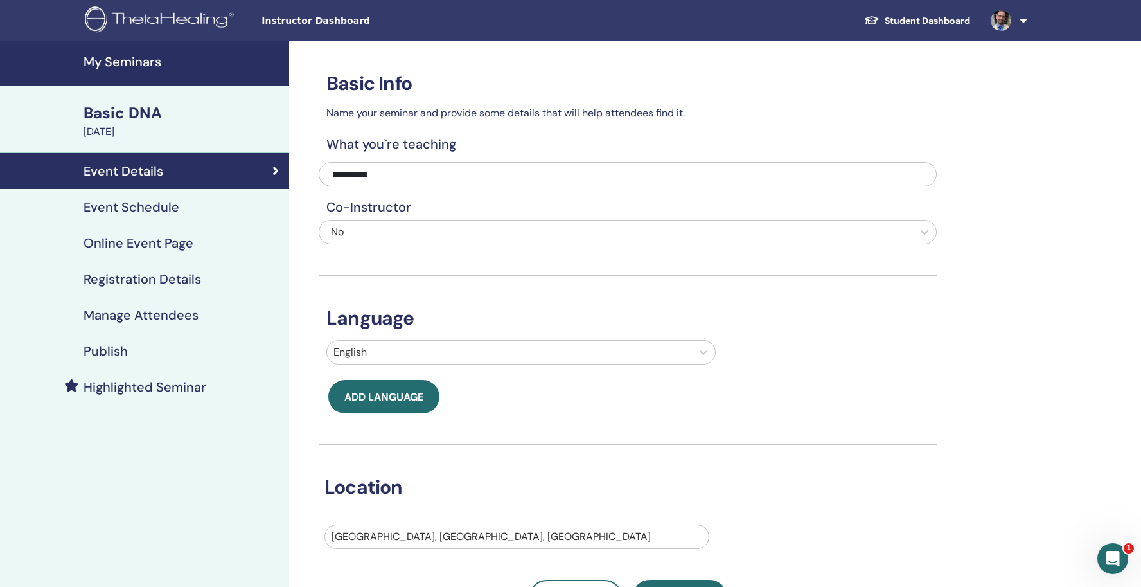
click at [137, 26] on img at bounding box center [162, 20] width 154 height 29
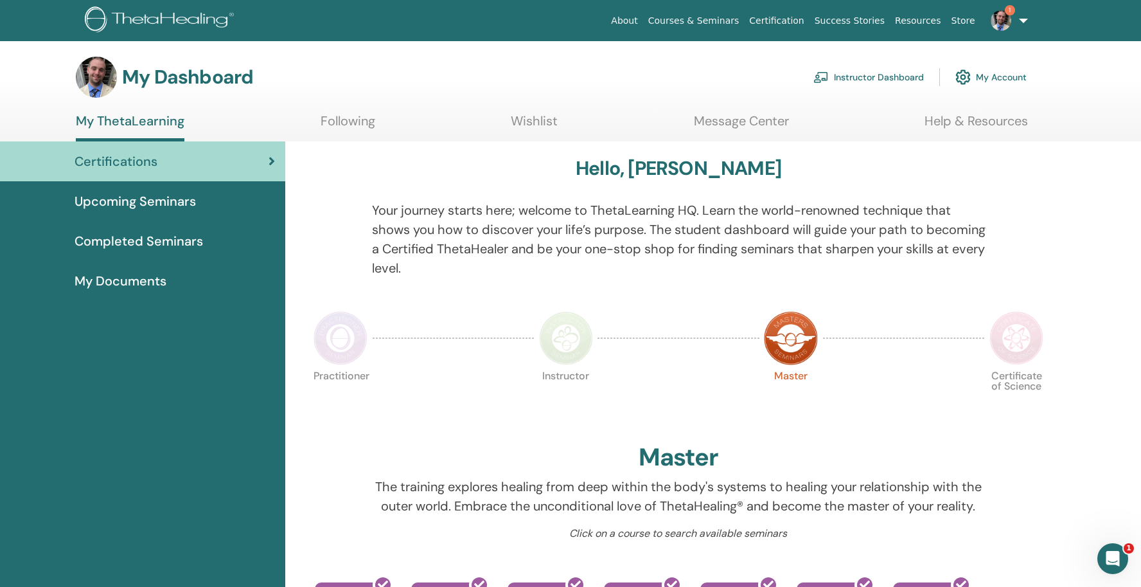
click at [859, 79] on link "Instructor Dashboard" at bounding box center [868, 77] width 111 height 28
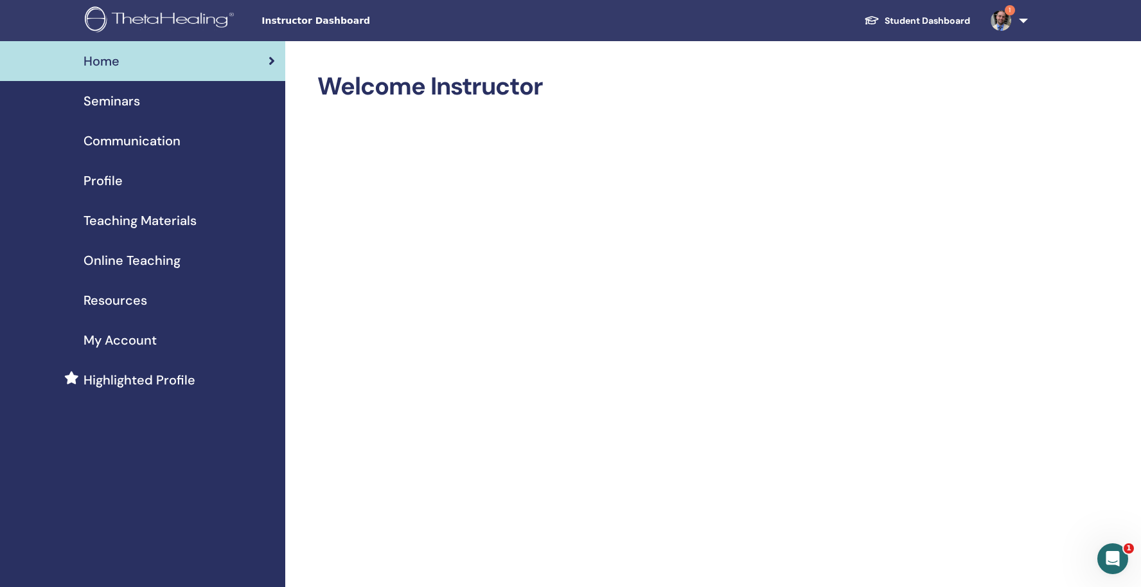
click at [114, 179] on span "Profile" at bounding box center [103, 180] width 39 height 19
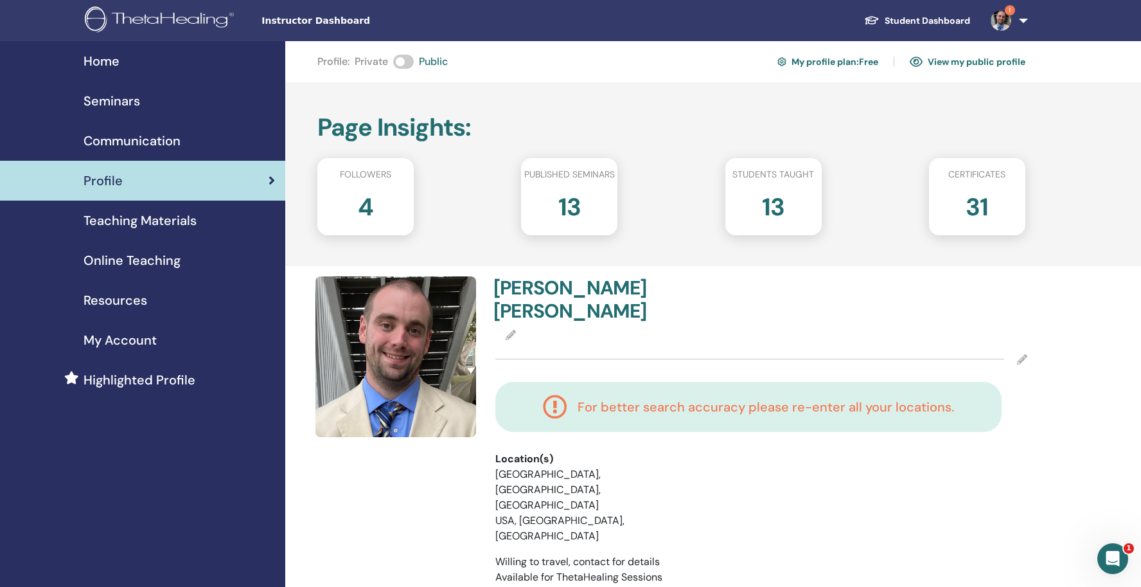
click at [132, 103] on span "Seminars" at bounding box center [112, 100] width 57 height 19
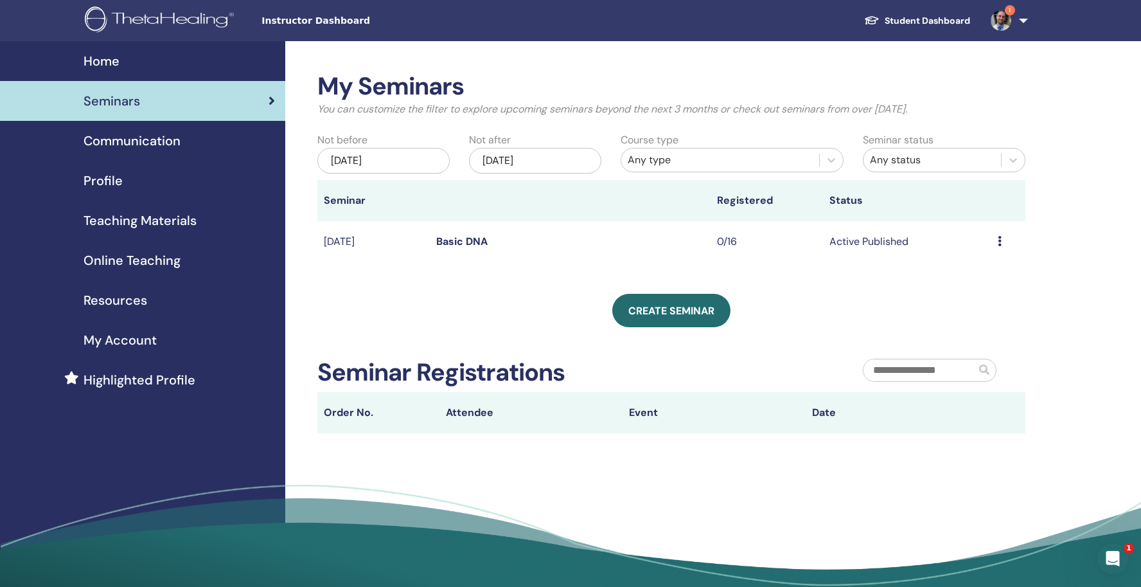
click at [996, 242] on td "Preview Edit Attendees Cancel" at bounding box center [1008, 242] width 34 height 42
click at [998, 238] on icon at bounding box center [1000, 241] width 4 height 10
click at [831, 335] on div "My Seminars You can customize the filter to explore upcoming seminars beyond th…" at bounding box center [671, 252] width 708 height 361
click at [477, 238] on link "Basic DNA" at bounding box center [461, 241] width 51 height 13
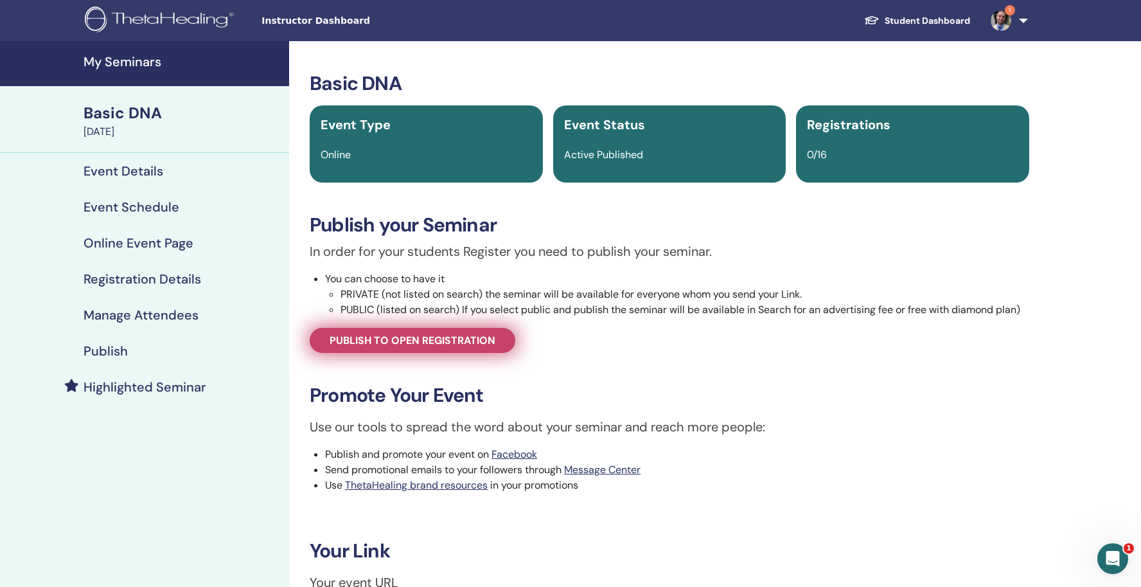
click at [473, 335] on span "Publish to open registration" at bounding box center [413, 339] width 166 height 13
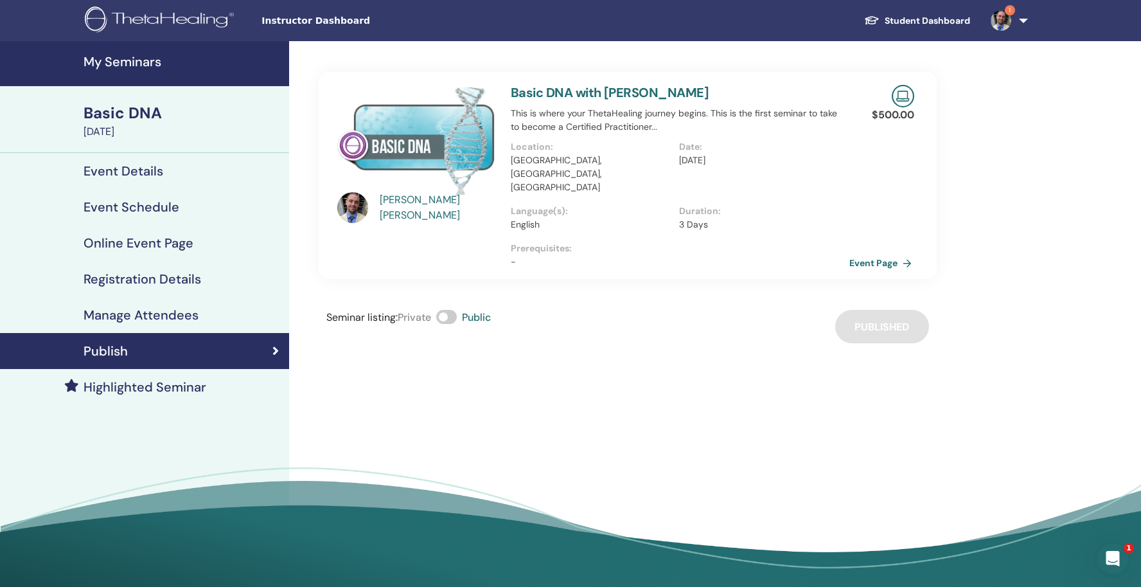
click at [884, 253] on link "Event Page" at bounding box center [882, 262] width 67 height 19
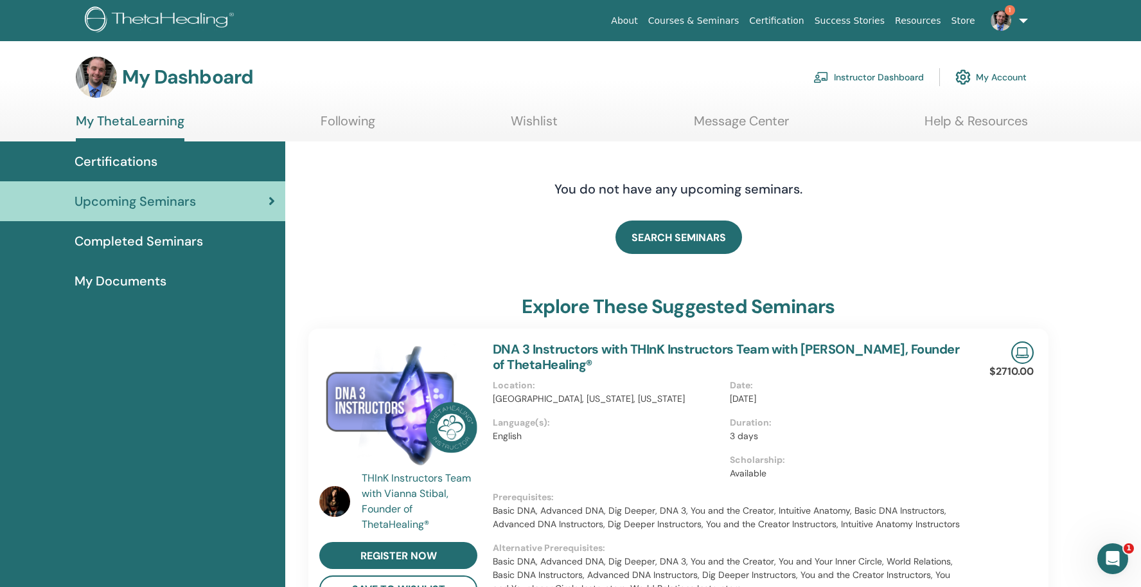
click at [155, 283] on span "My Documents" at bounding box center [121, 280] width 92 height 19
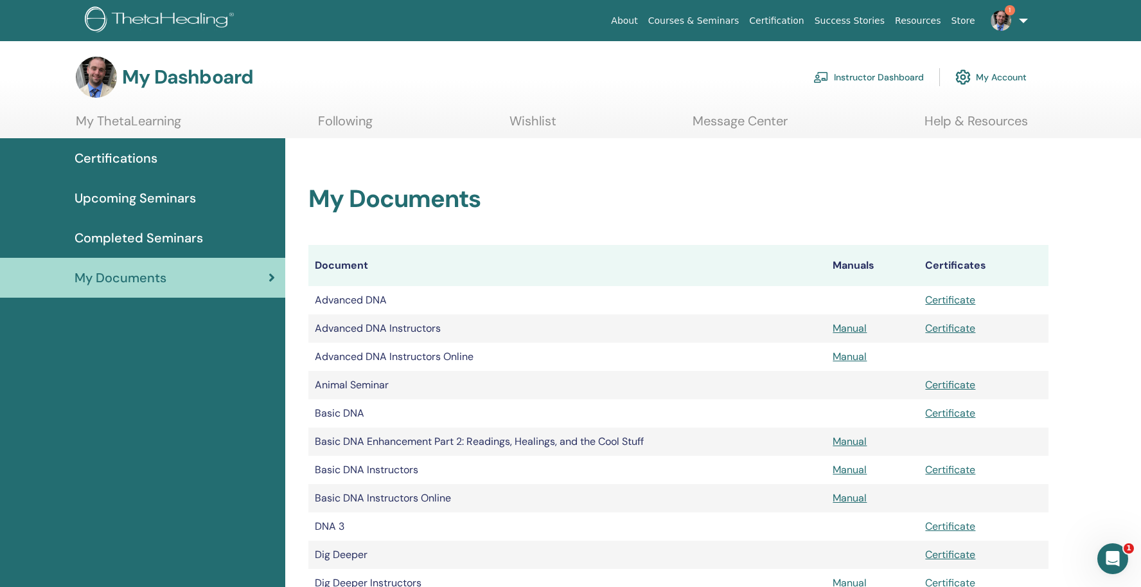
click at [909, 77] on link "Instructor Dashboard" at bounding box center [868, 77] width 111 height 28
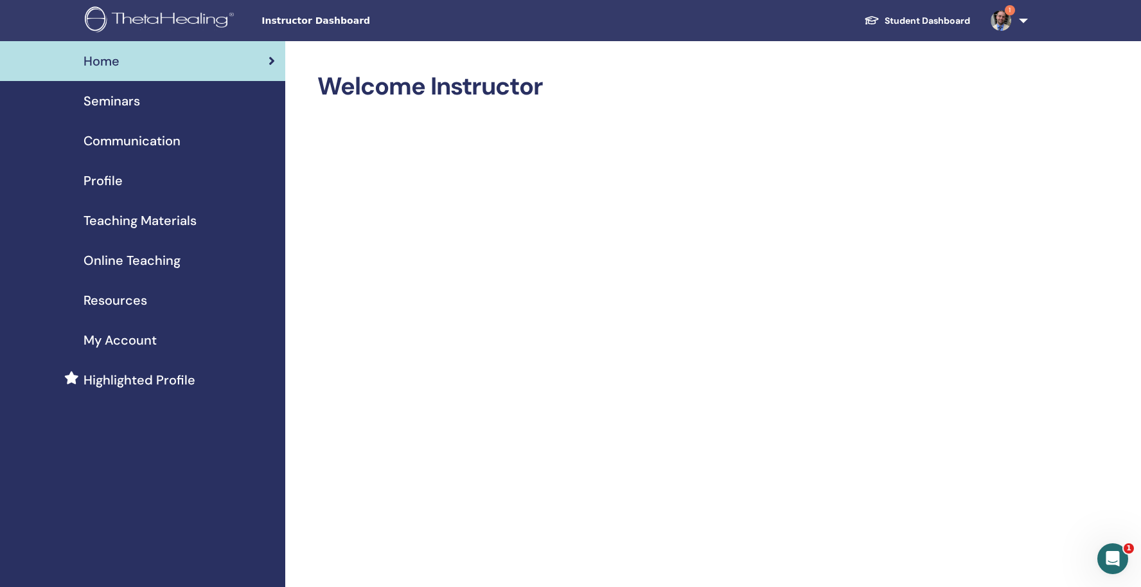
click at [128, 102] on span "Seminars" at bounding box center [112, 100] width 57 height 19
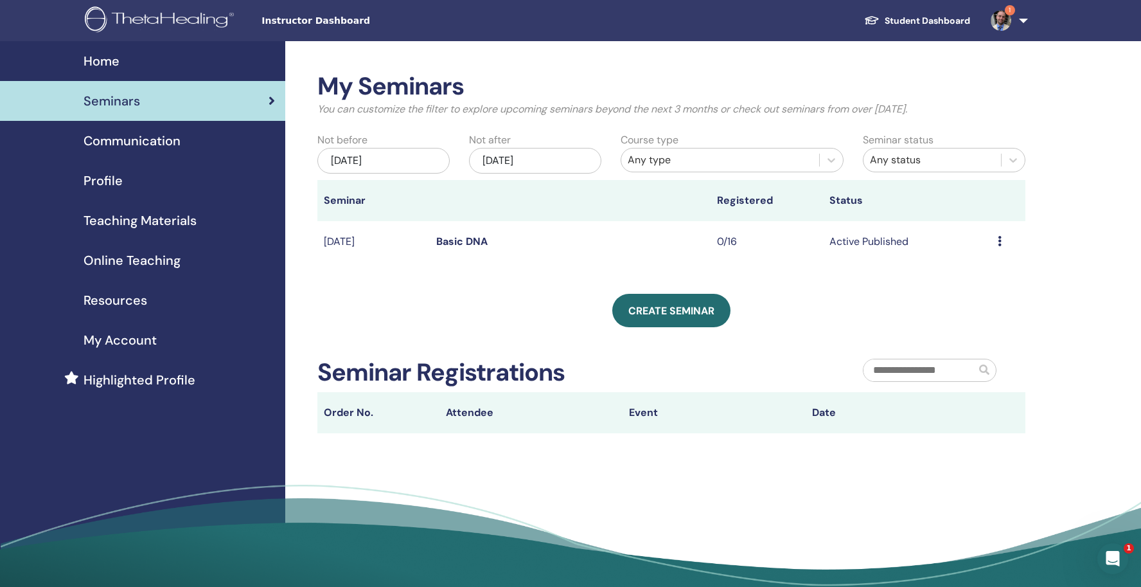
click at [96, 59] on span "Home" at bounding box center [102, 60] width 36 height 19
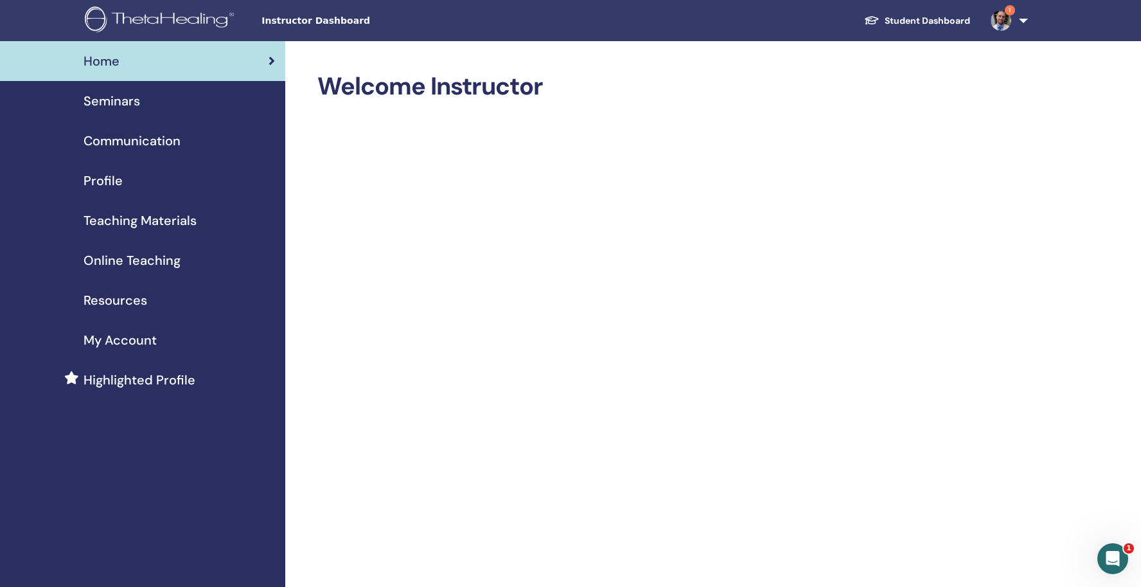
click at [117, 139] on span "Communication" at bounding box center [132, 140] width 97 height 19
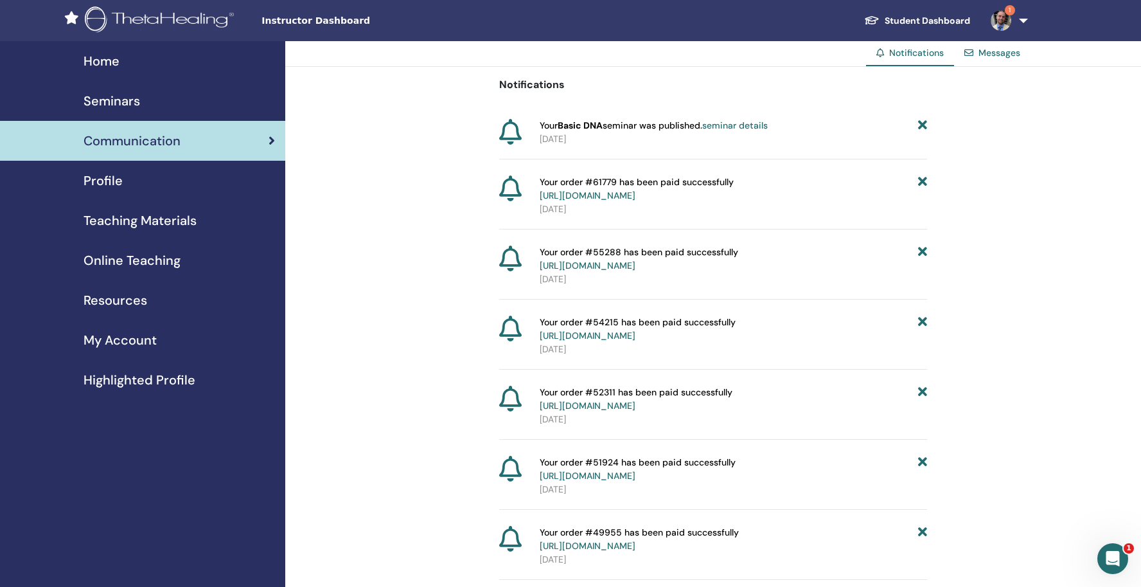
click at [133, 218] on span "Teaching Materials" at bounding box center [140, 220] width 113 height 19
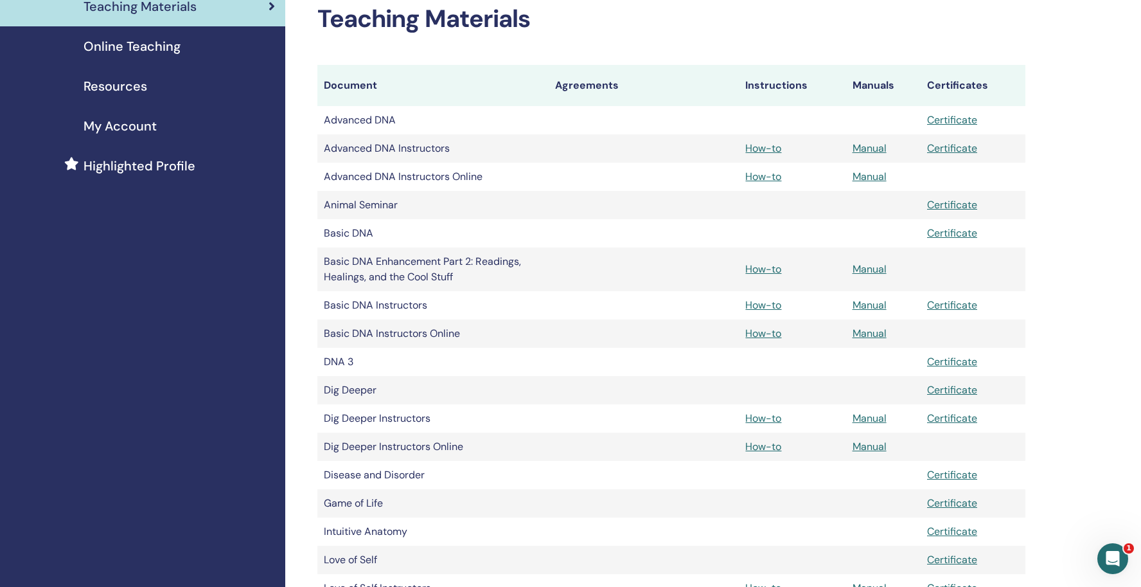
scroll to position [210, 0]
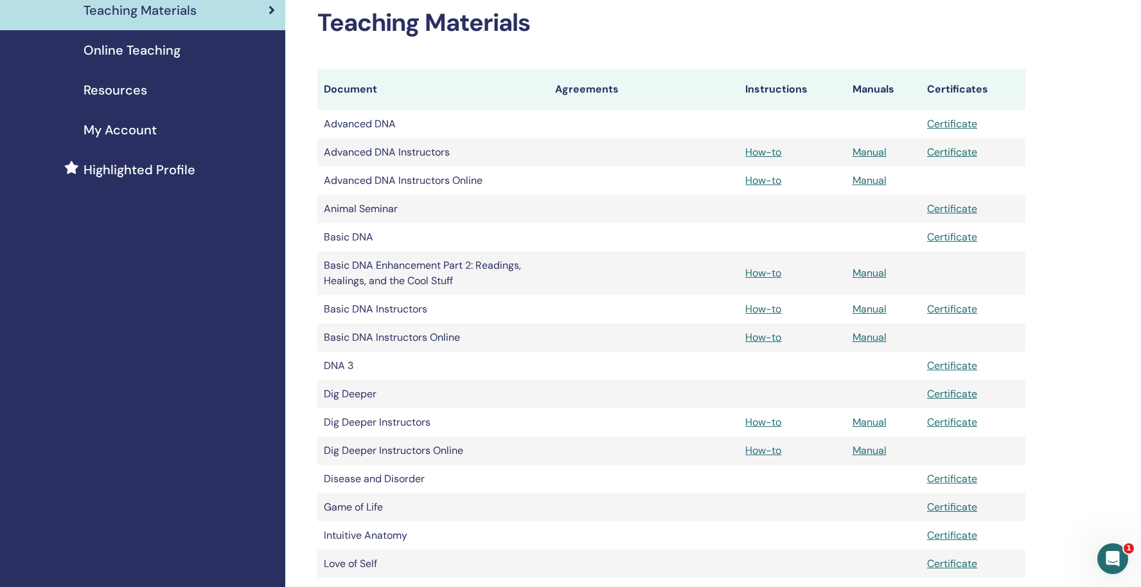
click at [882, 344] on td "Manual" at bounding box center [883, 337] width 75 height 28
click at [876, 335] on link "Manual" at bounding box center [870, 336] width 34 height 13
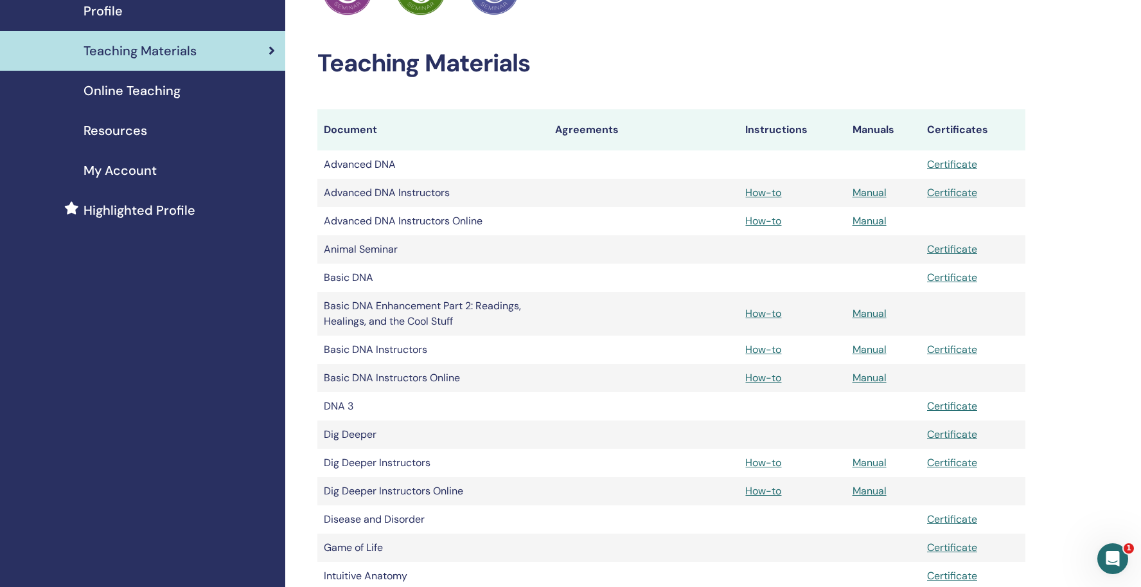
scroll to position [164, 0]
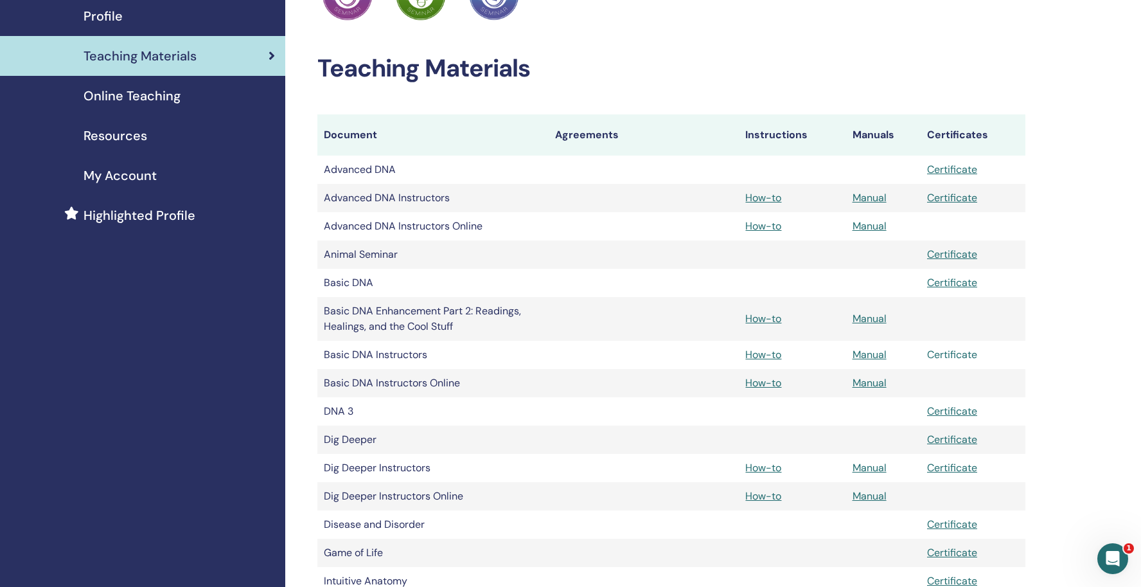
click at [947, 357] on link "Certificate" at bounding box center [952, 354] width 50 height 13
click at [877, 358] on link "Manual" at bounding box center [870, 354] width 34 height 13
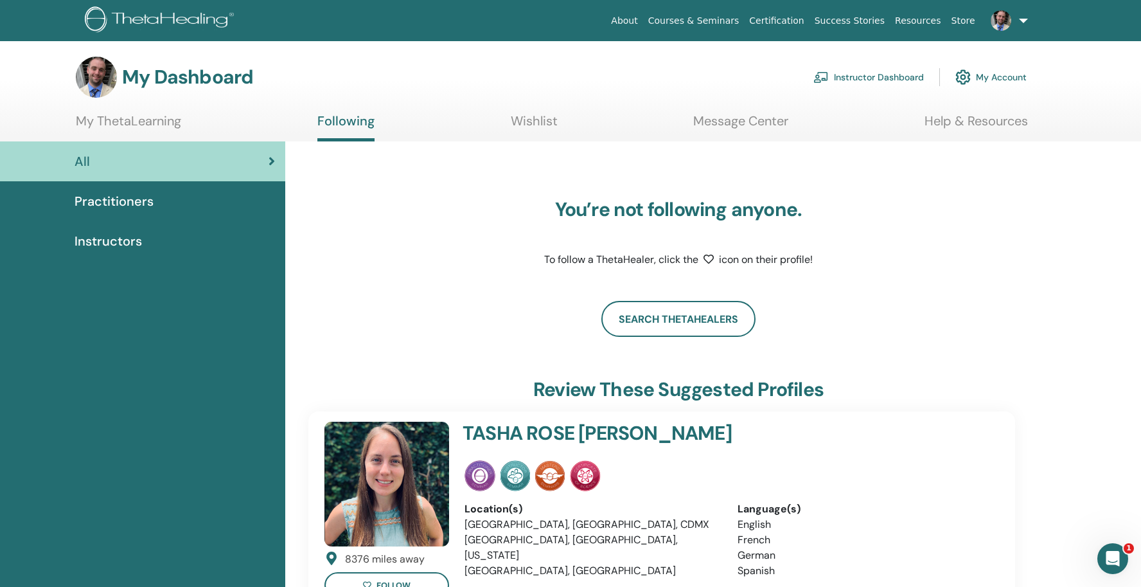
click at [110, 247] on span "Instructors" at bounding box center [108, 240] width 67 height 19
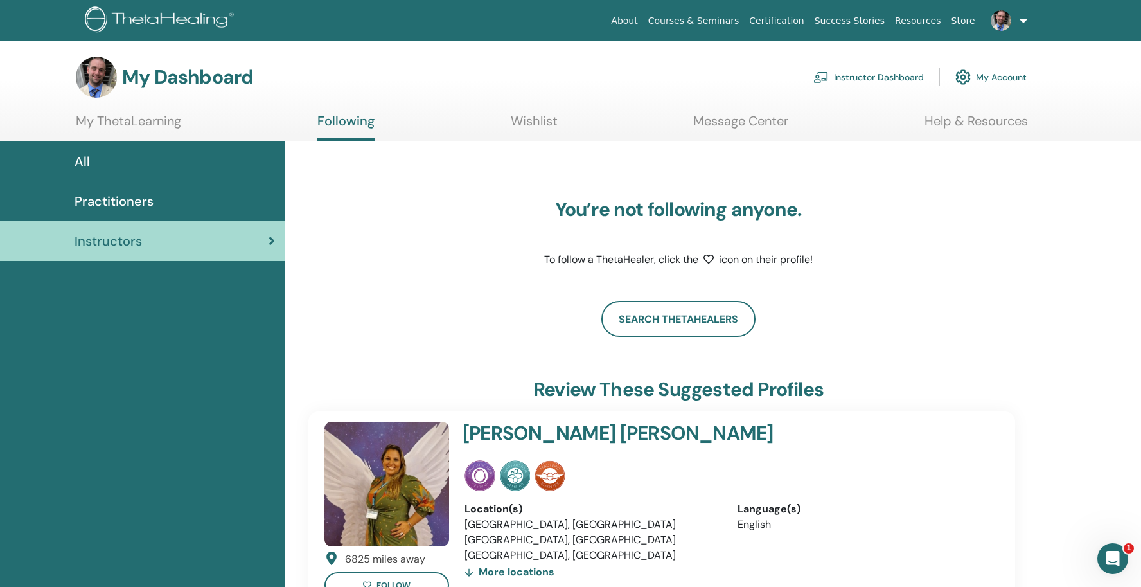
click at [892, 78] on link "Instructor Dashboard" at bounding box center [868, 77] width 111 height 28
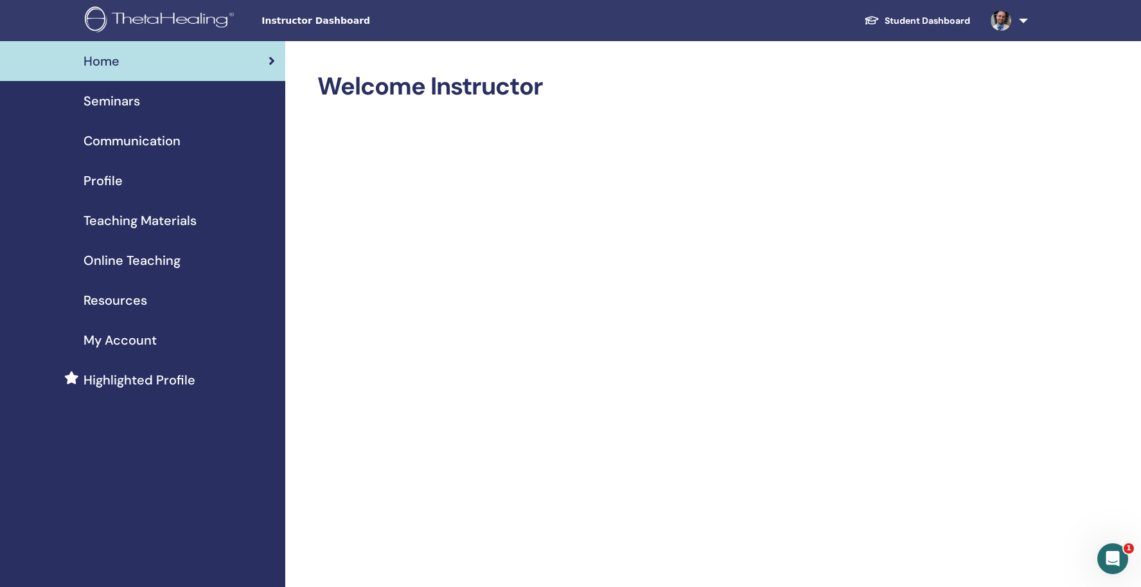
click at [125, 295] on span "Resources" at bounding box center [116, 299] width 64 height 19
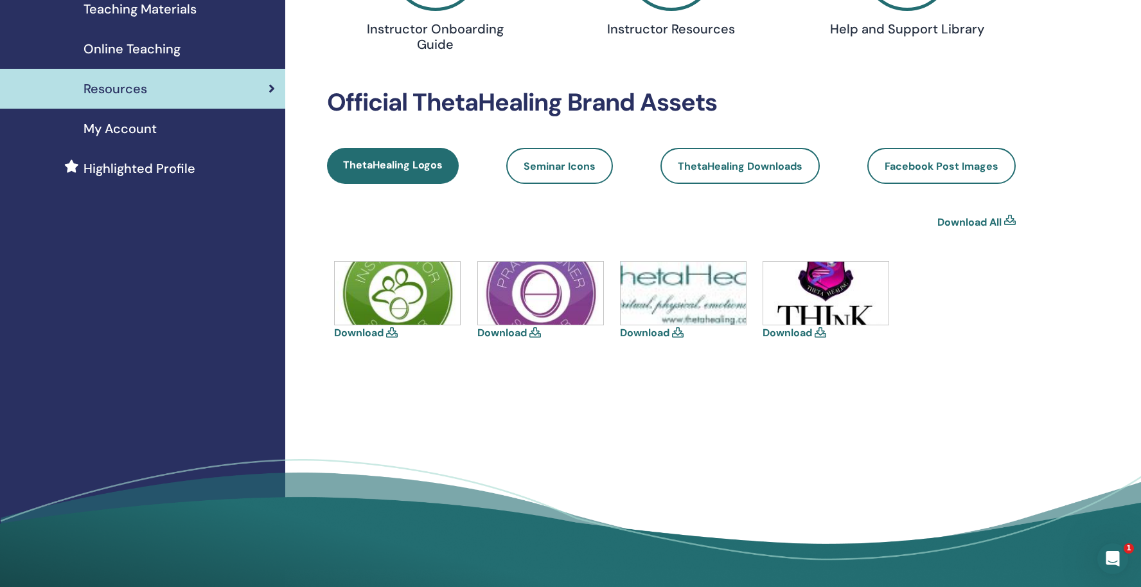
scroll to position [209, 0]
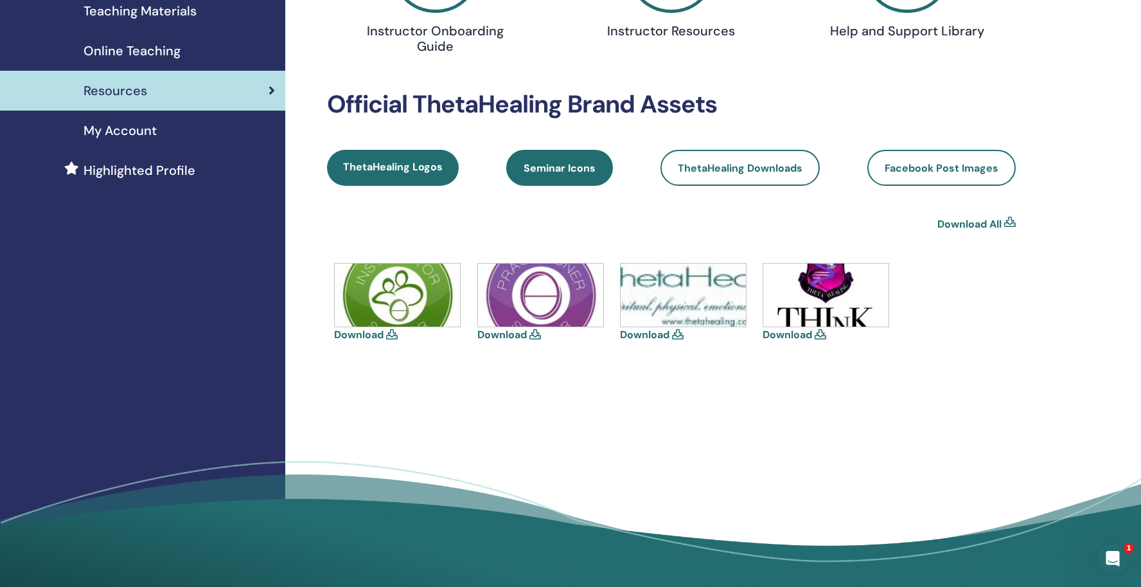
click at [580, 173] on span "Seminar Icons" at bounding box center [560, 167] width 72 height 13
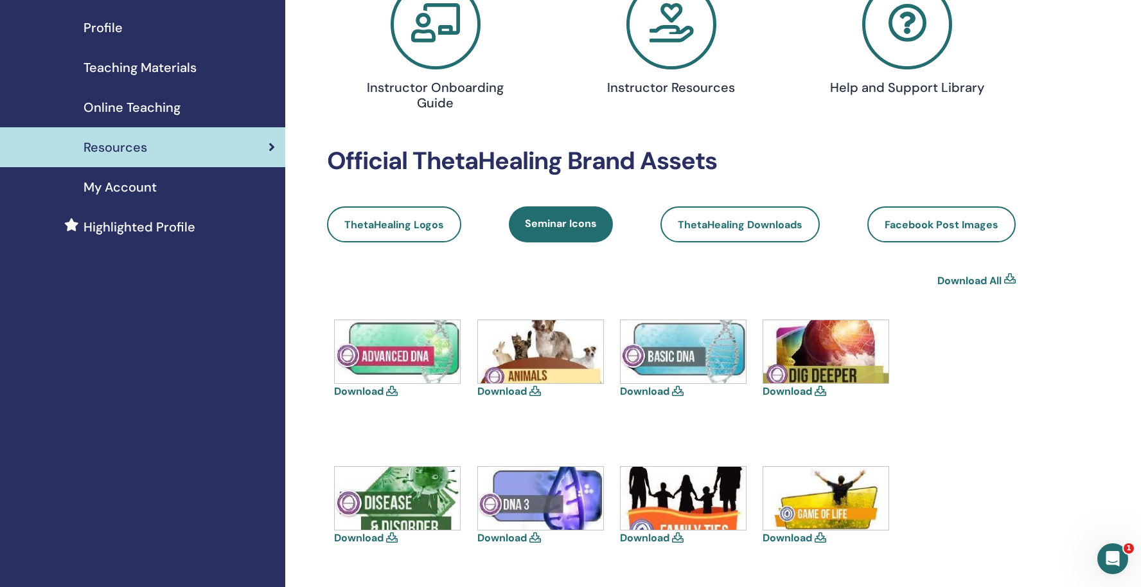
scroll to position [152, 0]
click at [752, 224] on span "ThetaHealing Downloads" at bounding box center [740, 224] width 125 height 13
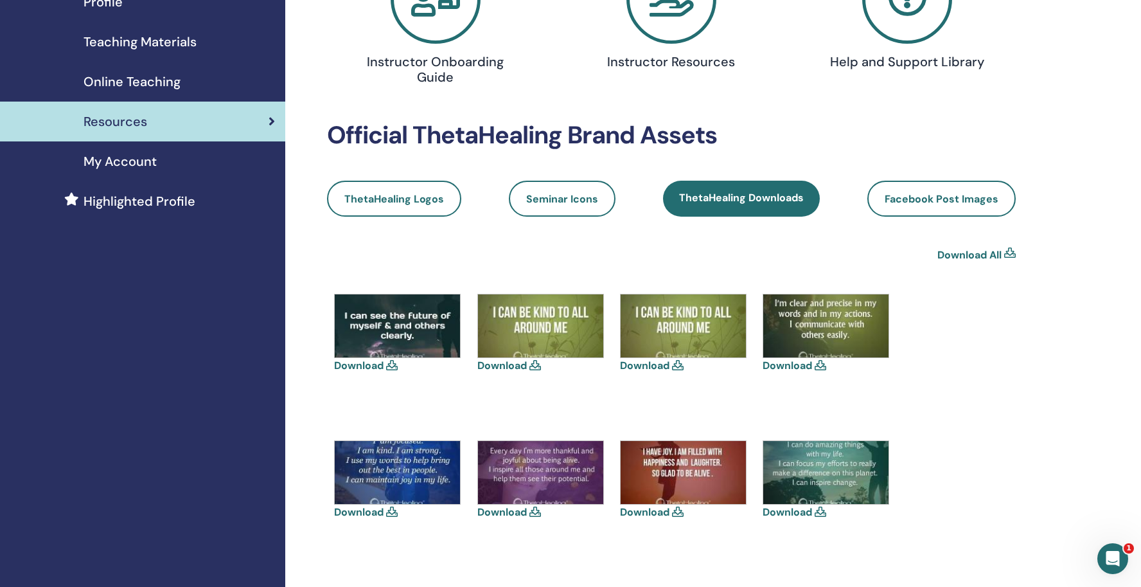
scroll to position [175, 0]
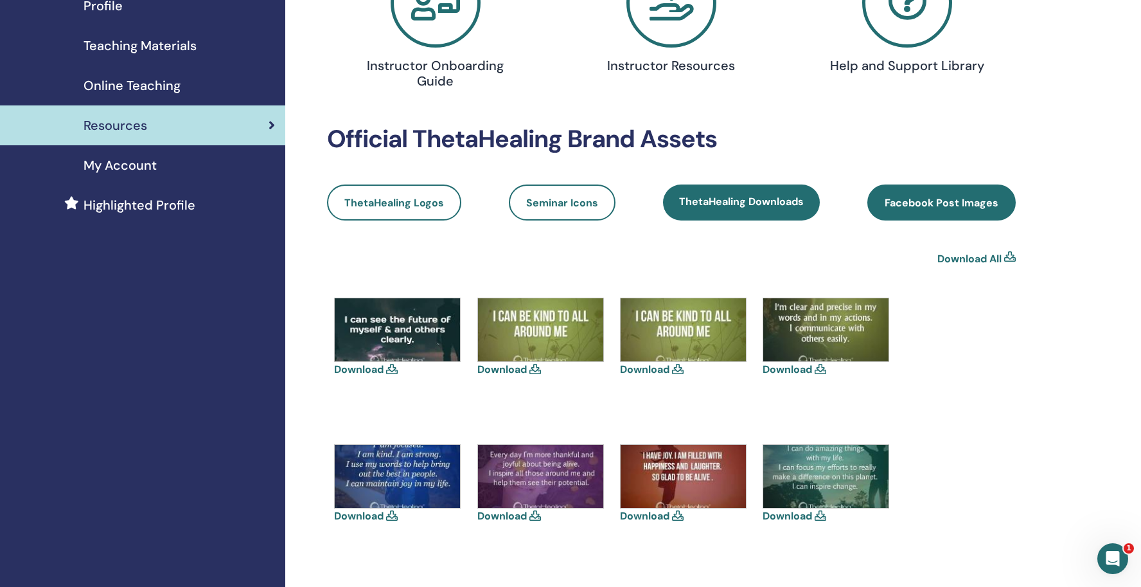
click at [920, 193] on link "Facebook Post Images" at bounding box center [941, 202] width 148 height 36
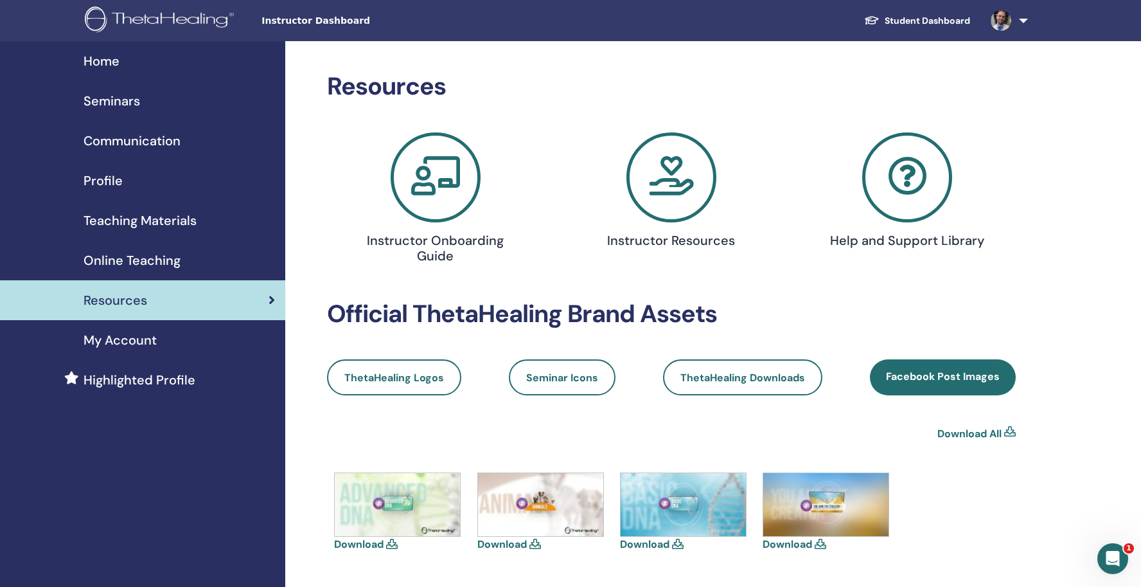
click at [175, 227] on span "Teaching Materials" at bounding box center [140, 220] width 113 height 19
